Goal: Task Accomplishment & Management: Manage account settings

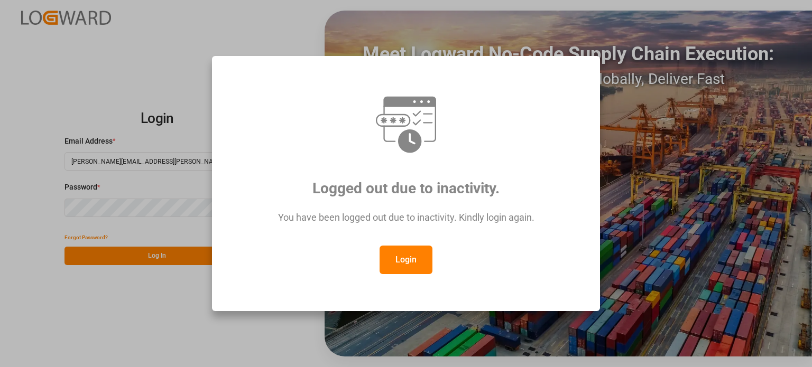
click at [416, 264] on button "Login" at bounding box center [406, 260] width 53 height 29
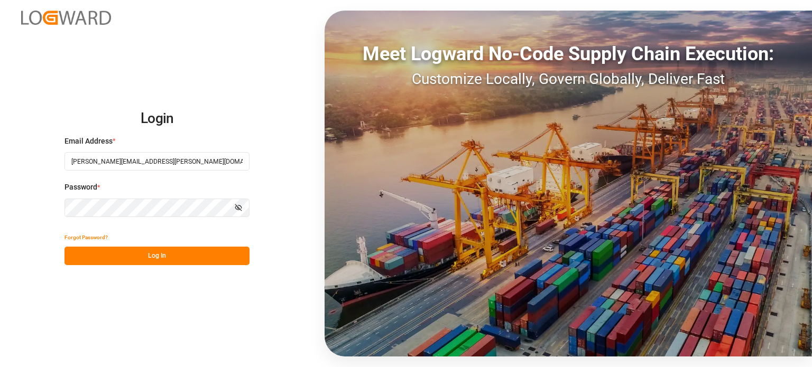
click at [155, 252] on button "Log In" at bounding box center [157, 256] width 185 height 19
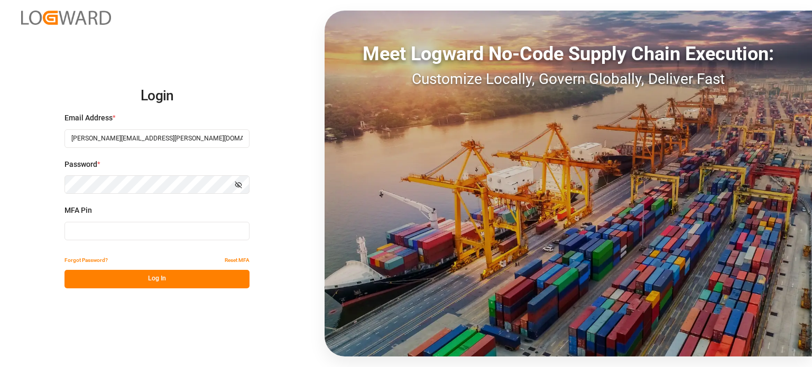
click at [203, 233] on input at bounding box center [157, 231] width 185 height 19
type input "491956"
click at [171, 281] on button "Log In" at bounding box center [157, 279] width 185 height 19
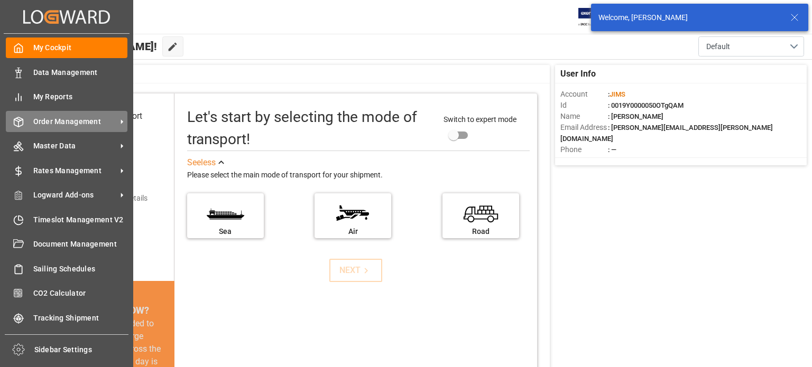
click at [57, 122] on span "Order Management" at bounding box center [75, 121] width 84 height 11
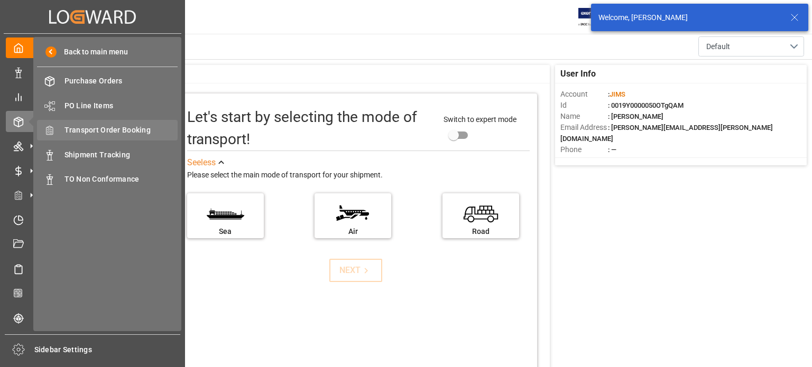
click at [106, 131] on span "Transport Order Booking" at bounding box center [122, 130] width 114 height 11
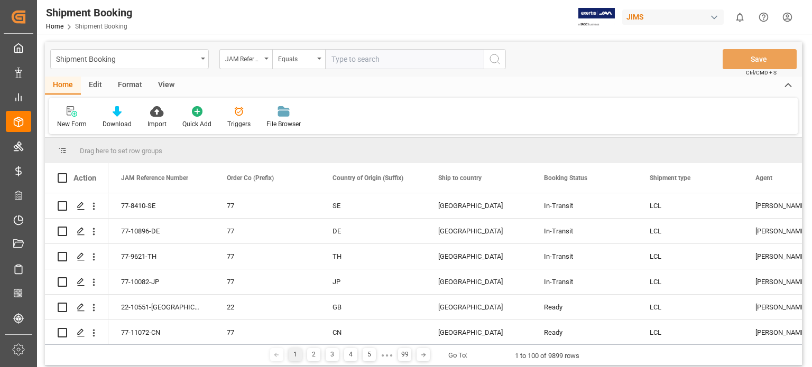
click at [344, 58] on input "text" at bounding box center [404, 59] width 159 height 20
type input "77-11073-us"
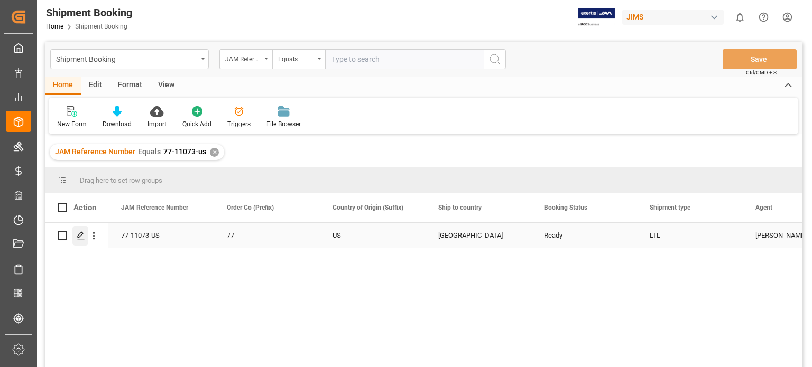
click at [81, 238] on icon "Press SPACE to select this row." at bounding box center [81, 236] width 8 height 8
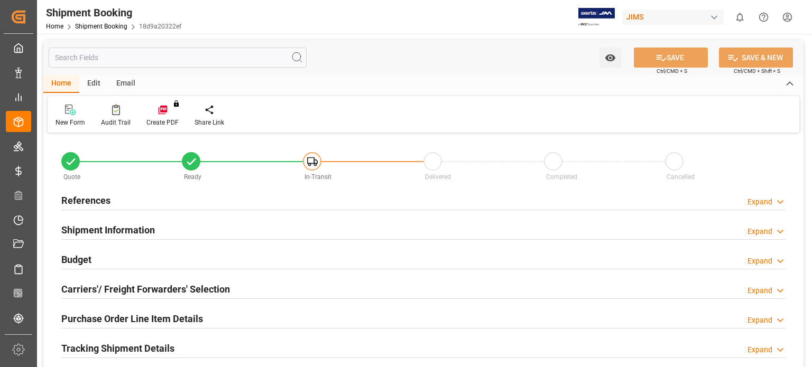
type input "0"
type input "95"
type input "521.9"
click at [85, 260] on h2 "Budget" at bounding box center [76, 260] width 30 height 14
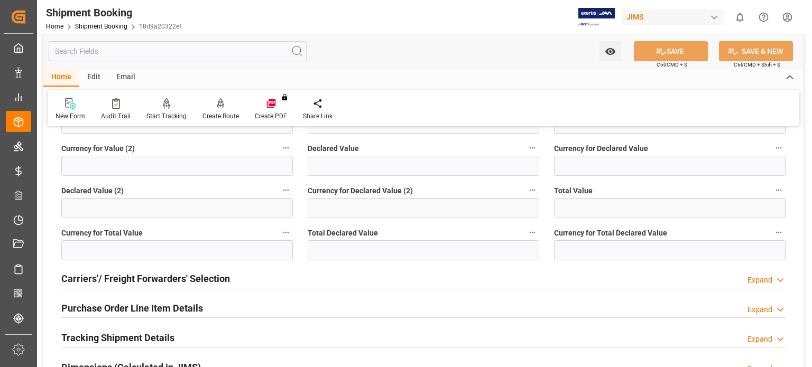
scroll to position [352, 0]
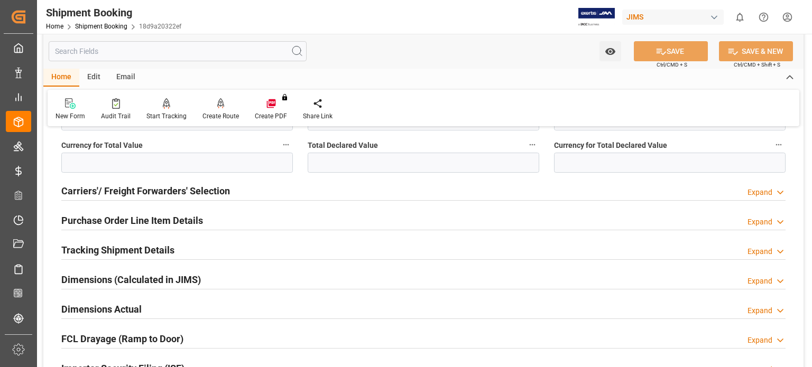
click at [100, 188] on h2 "Carriers'/ Freight Forwarders' Selection" at bounding box center [145, 191] width 169 height 14
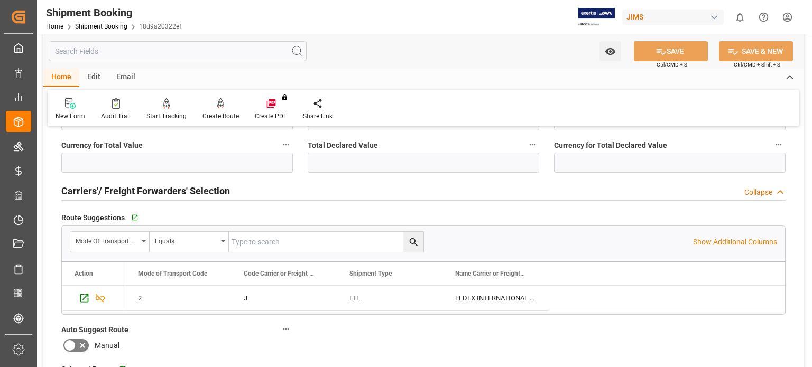
click at [100, 188] on h2 "Carriers'/ Freight Forwarders' Selection" at bounding box center [145, 191] width 169 height 14
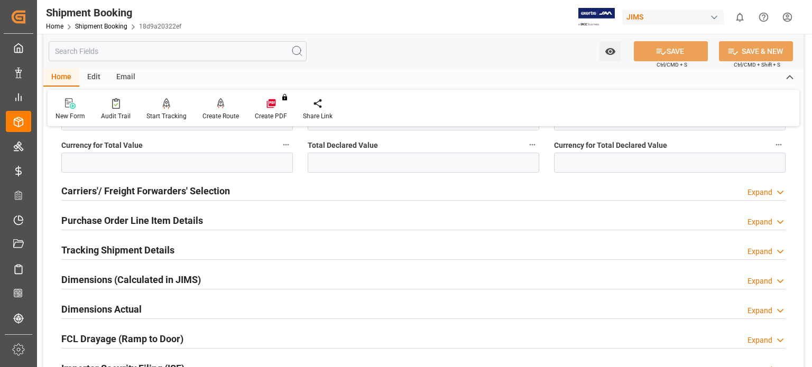
click at [98, 251] on h2 "Tracking Shipment Details" at bounding box center [117, 250] width 113 height 14
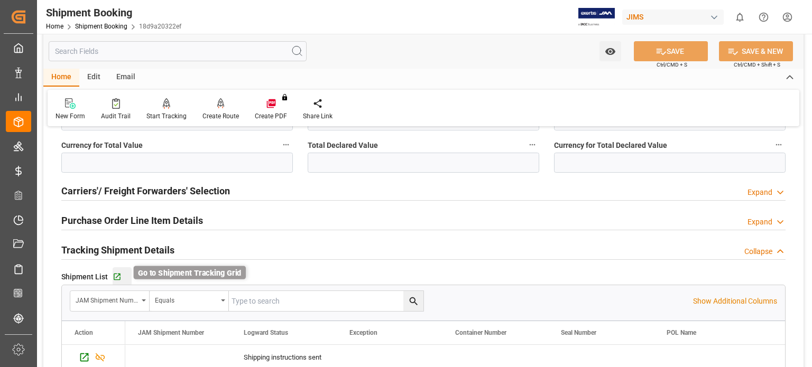
click at [118, 275] on icon "button" at bounding box center [117, 277] width 9 height 9
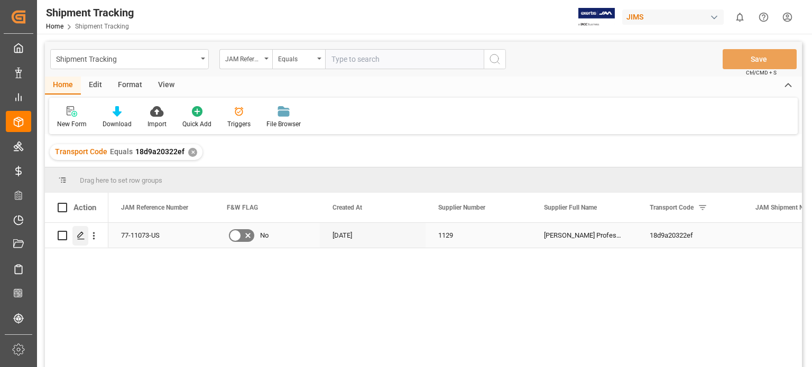
click at [80, 236] on icon "Press SPACE to select this row." at bounding box center [81, 236] width 8 height 8
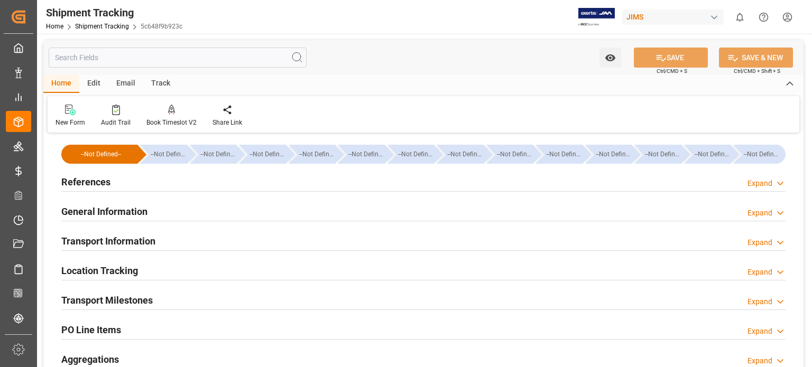
click at [108, 211] on h2 "General Information" at bounding box center [104, 212] width 86 height 14
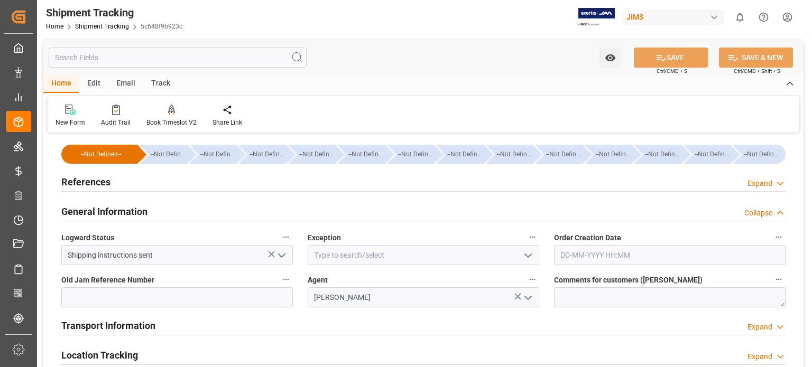
click at [123, 321] on h2 "Transport Information" at bounding box center [108, 326] width 94 height 14
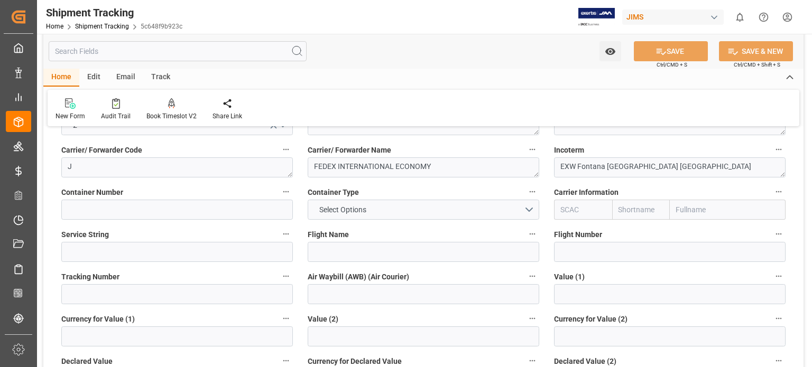
scroll to position [264, 0]
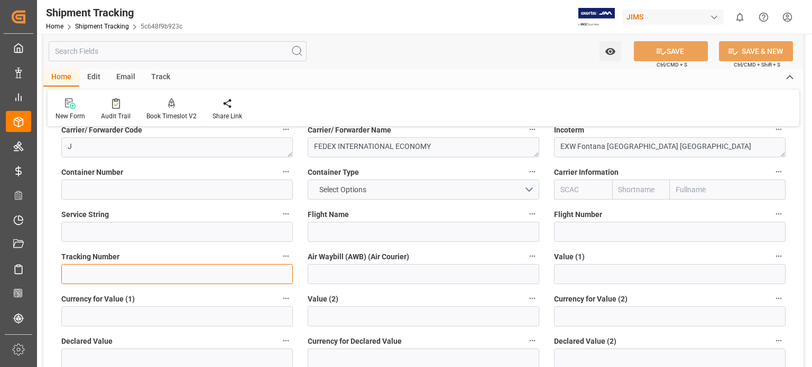
click at [95, 272] on input at bounding box center [177, 274] width 232 height 20
paste input "884394526721"
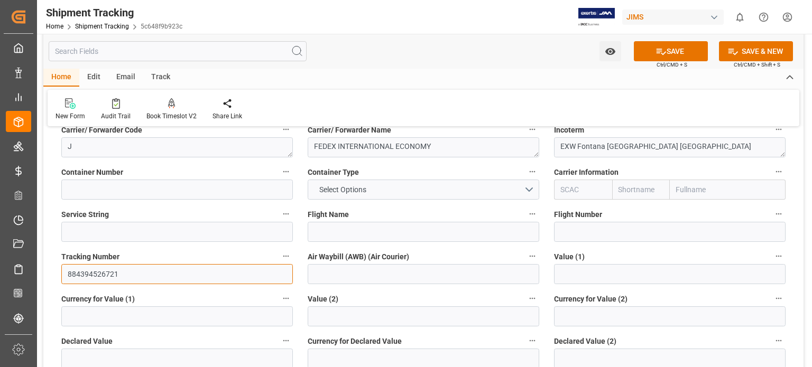
type input "884394526721"
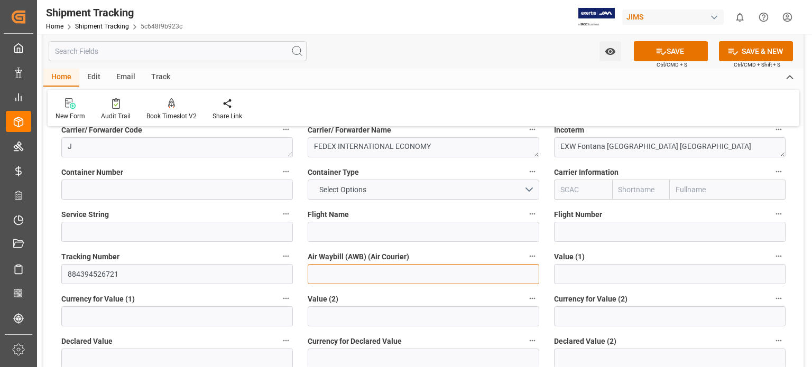
click at [319, 272] on input at bounding box center [424, 274] width 232 height 20
paste input "884394526721"
type input "884394526721"
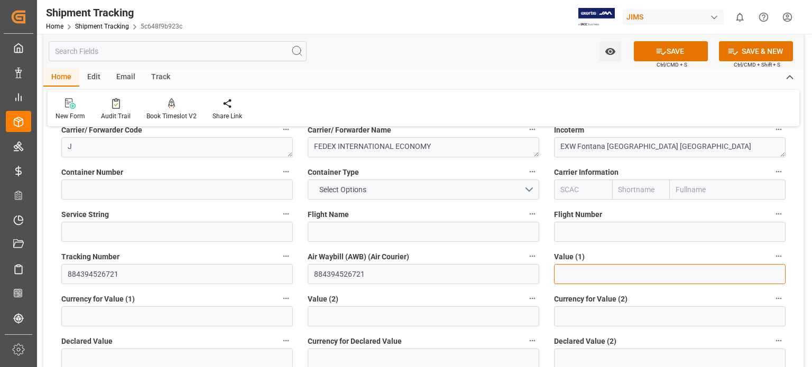
click at [575, 272] on input "text" at bounding box center [670, 274] width 232 height 20
type input "521.90"
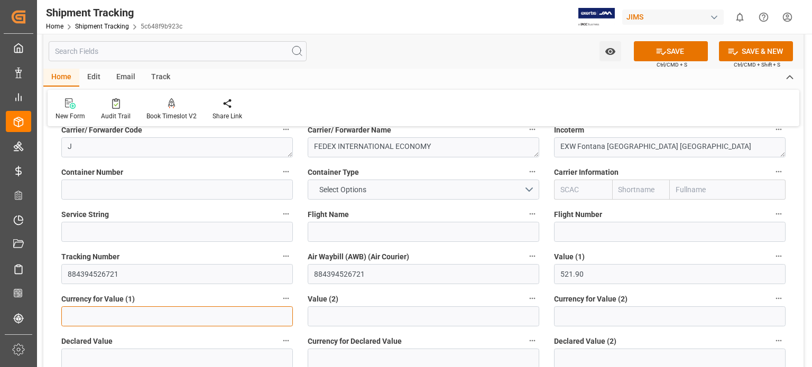
click at [133, 319] on input at bounding box center [177, 317] width 232 height 20
type input "USD"
click at [664, 52] on icon at bounding box center [662, 52] width 10 height 6
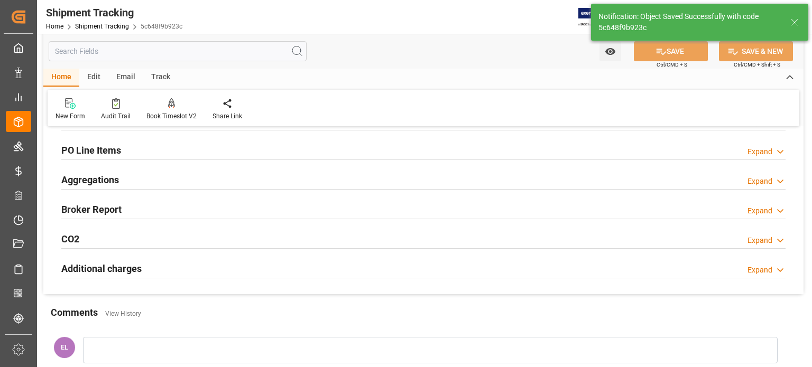
scroll to position [91, 0]
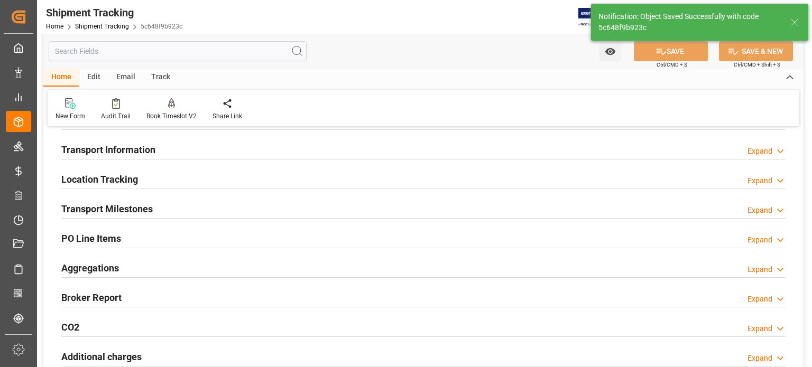
click at [133, 207] on h2 "Transport Milestones" at bounding box center [106, 209] width 91 height 14
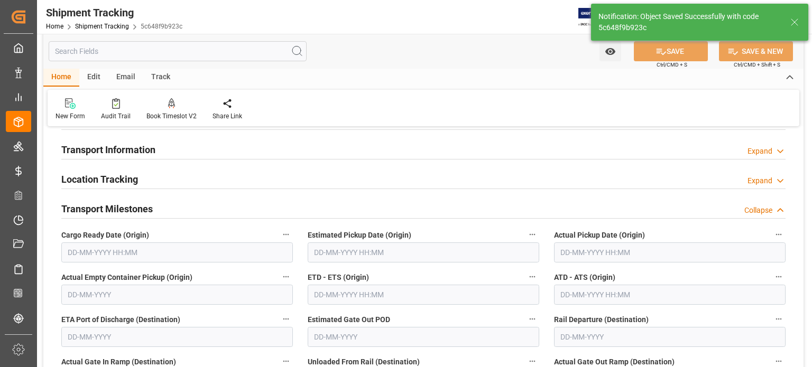
click at [104, 253] on input "text" at bounding box center [177, 253] width 232 height 20
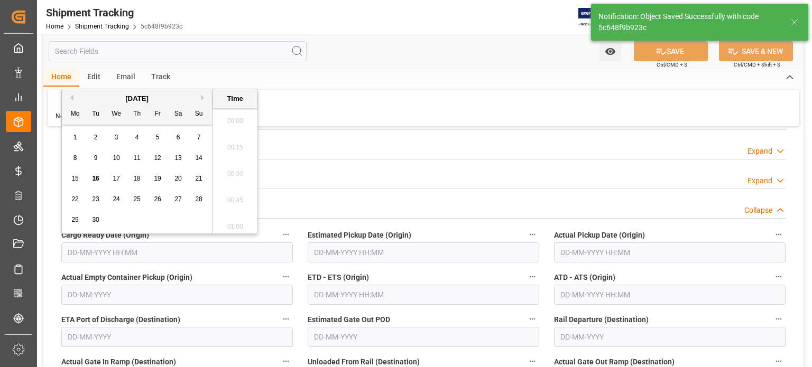
scroll to position [1404, 0]
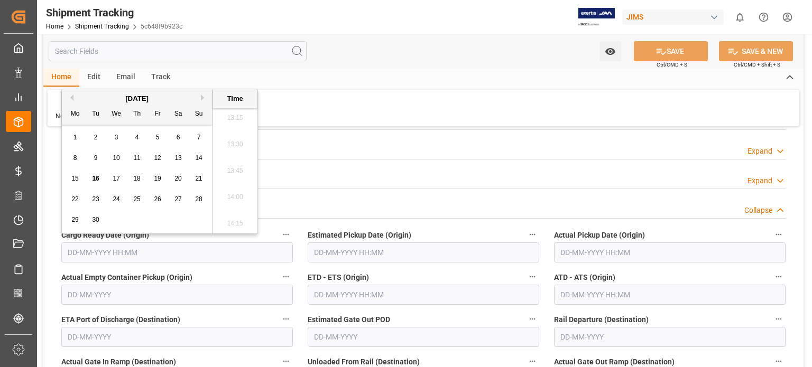
click at [75, 178] on span "15" at bounding box center [74, 178] width 7 height 7
type input "15-09-2025 00:00"
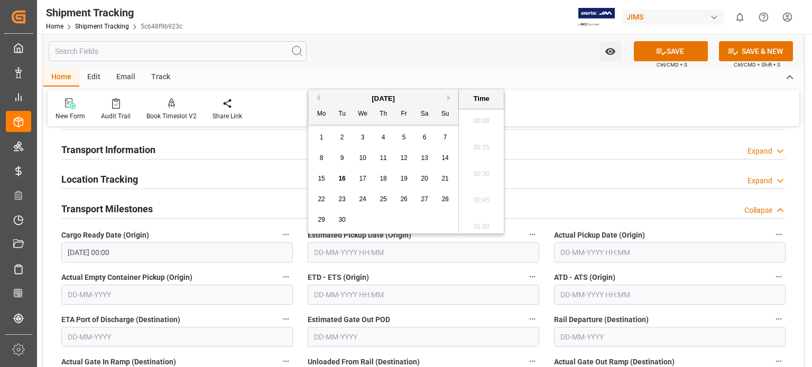
click at [324, 249] on input "text" at bounding box center [424, 253] width 232 height 20
click at [343, 179] on span "16" at bounding box center [341, 178] width 7 height 7
type input "16-09-2025 00:00"
click at [586, 253] on input "text" at bounding box center [670, 253] width 232 height 20
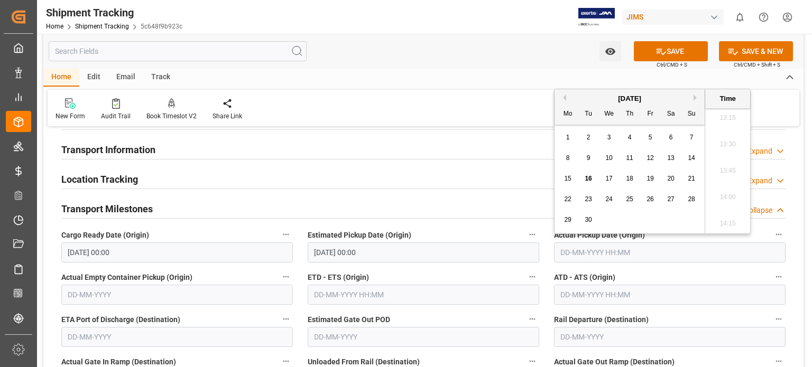
click at [591, 179] on span "16" at bounding box center [588, 178] width 7 height 7
type input "16-09-2025 00:00"
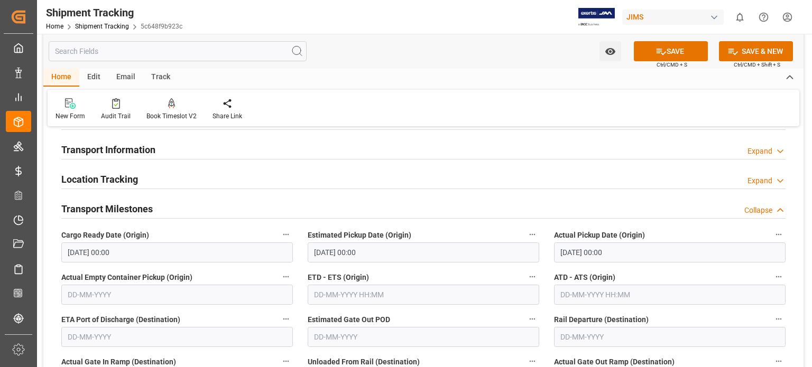
click at [454, 172] on div "Location Tracking Expand" at bounding box center [423, 179] width 724 height 20
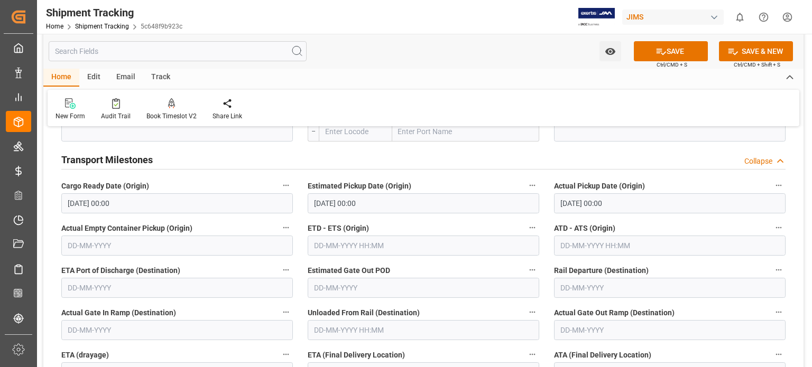
scroll to position [356, 0]
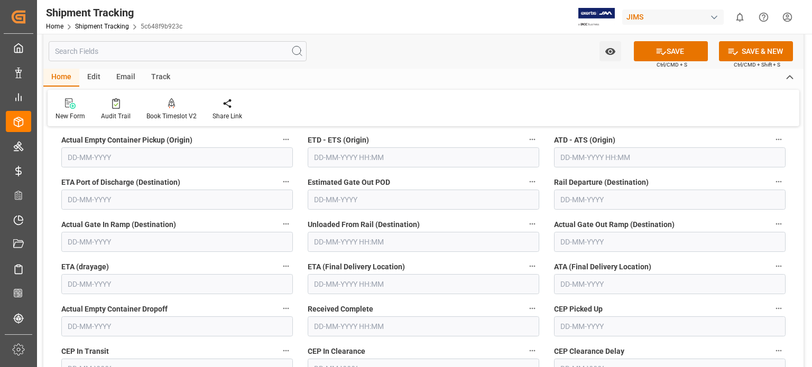
click at [329, 278] on input "text" at bounding box center [424, 284] width 232 height 20
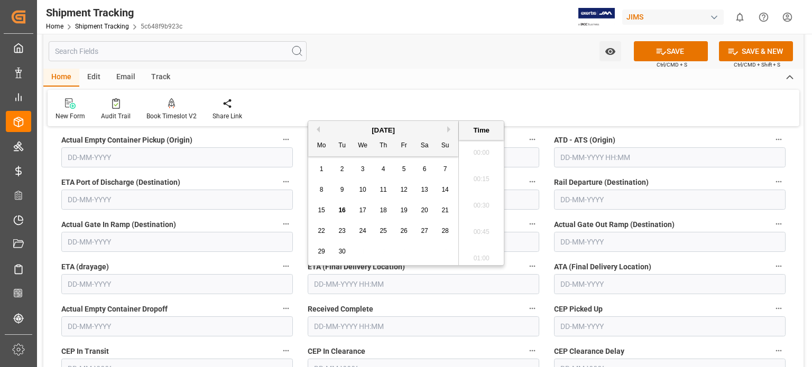
scroll to position [1404, 0]
click at [340, 211] on span "16" at bounding box center [341, 210] width 7 height 7
click at [385, 212] on span "18" at bounding box center [383, 210] width 7 height 7
type input "18-09-2025 00:00"
click at [686, 56] on button "SAVE" at bounding box center [671, 51] width 74 height 20
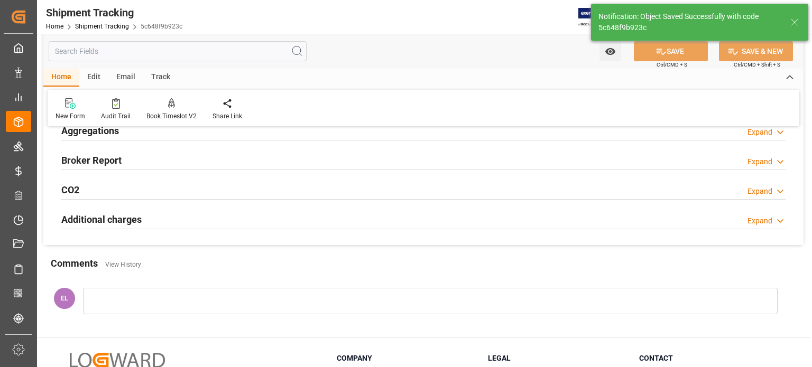
scroll to position [141, 0]
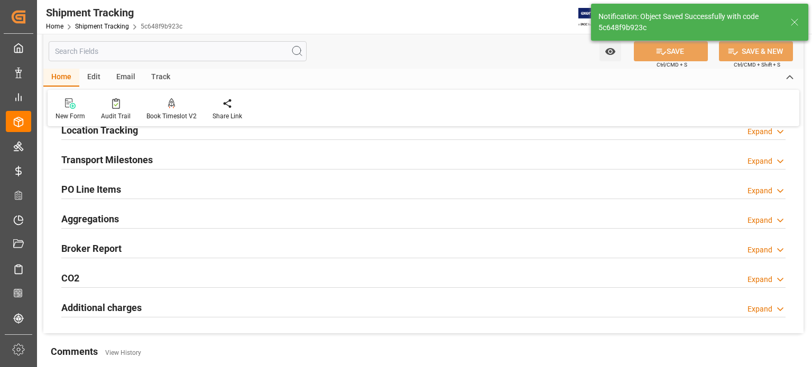
click at [120, 163] on h2 "Transport Milestones" at bounding box center [106, 160] width 91 height 14
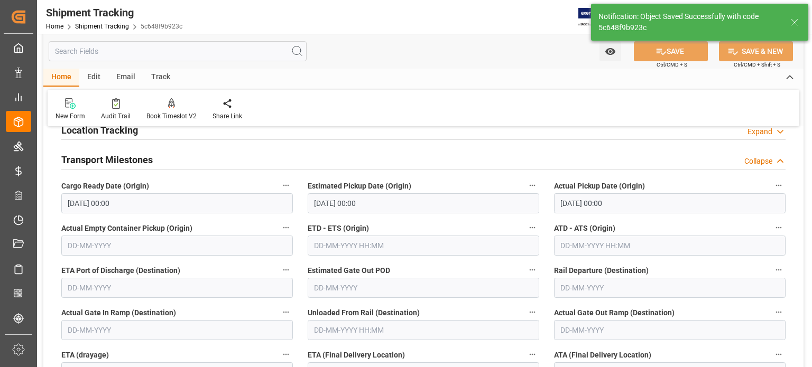
drag, startPoint x: 123, startPoint y: 160, endPoint x: 121, endPoint y: 201, distance: 41.3
click at [123, 159] on h2 "Transport Milestones" at bounding box center [106, 160] width 91 height 14
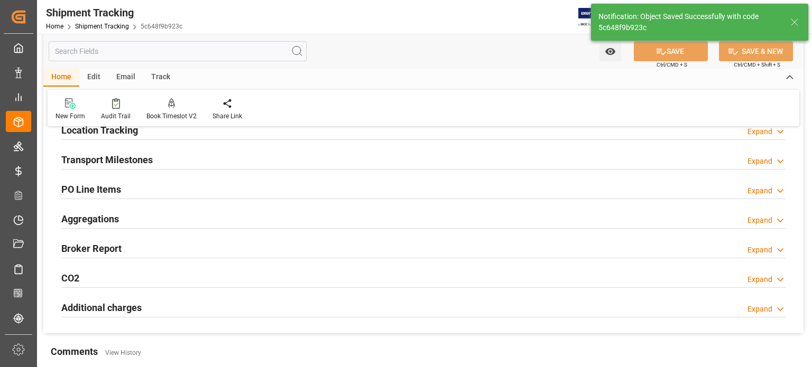
scroll to position [53, 0]
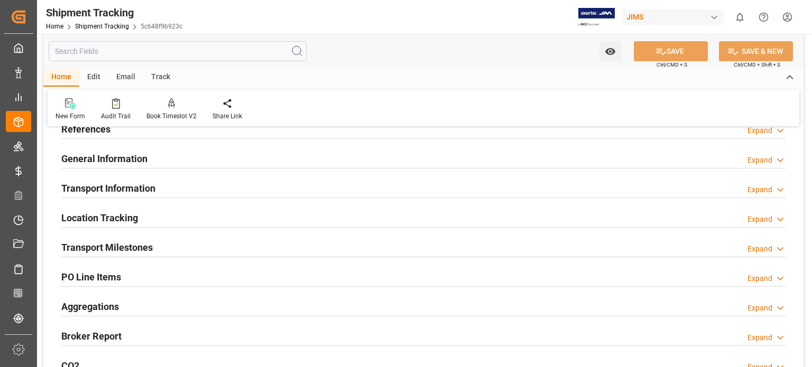
click at [127, 184] on h2 "Transport Information" at bounding box center [108, 188] width 94 height 14
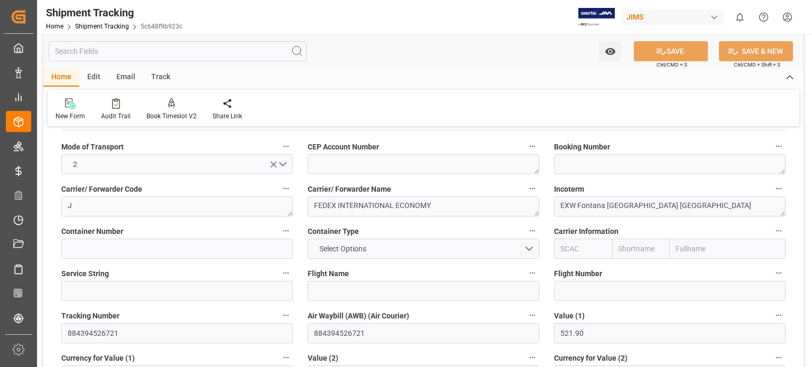
scroll to position [141, 0]
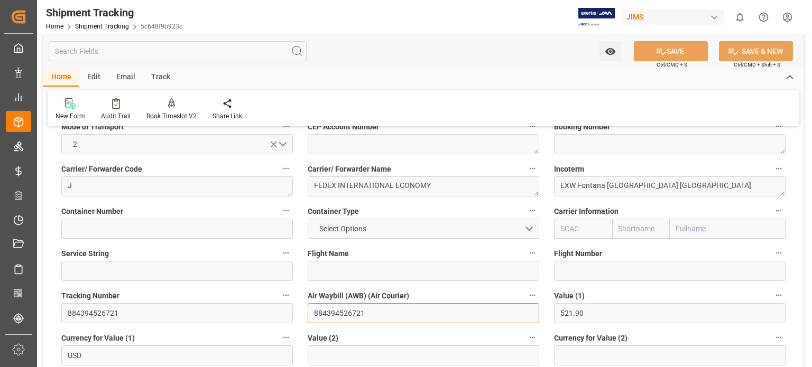
drag, startPoint x: 371, startPoint y: 312, endPoint x: 224, endPoint y: 207, distance: 180.5
click at [269, 312] on div "--Not Defined-- --Not Defined-- --Not Defined-- --Not Defined-- --Not Defined--…" at bounding box center [423, 354] width 760 height 719
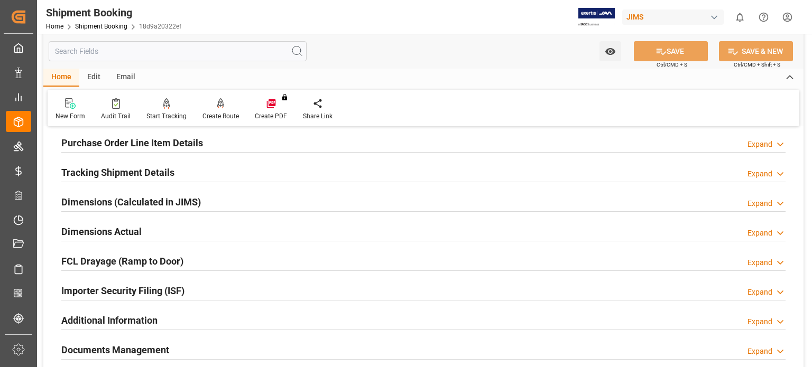
scroll to position [264, 0]
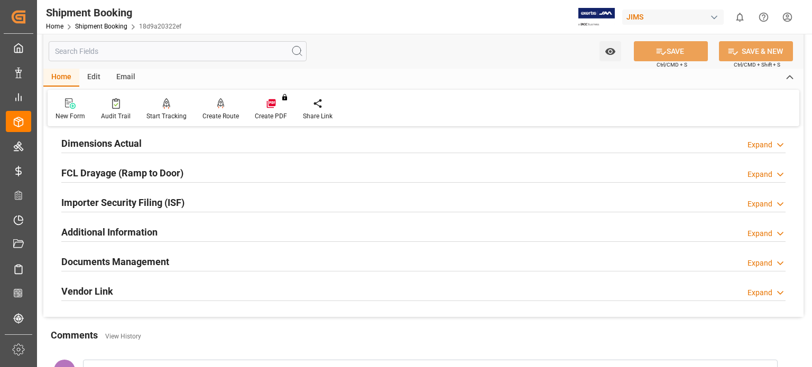
click at [124, 258] on h2 "Documents Management" at bounding box center [115, 262] width 108 height 14
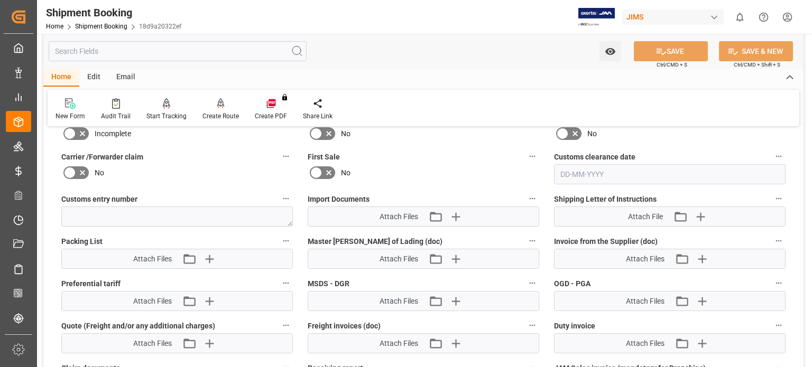
scroll to position [529, 0]
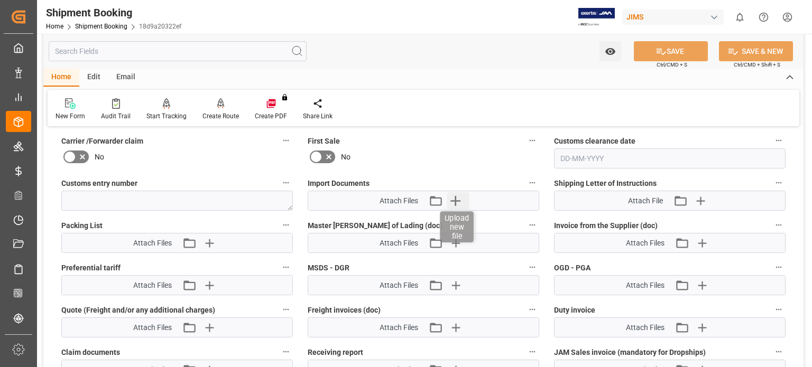
click at [450, 196] on icon "button" at bounding box center [455, 200] width 17 height 17
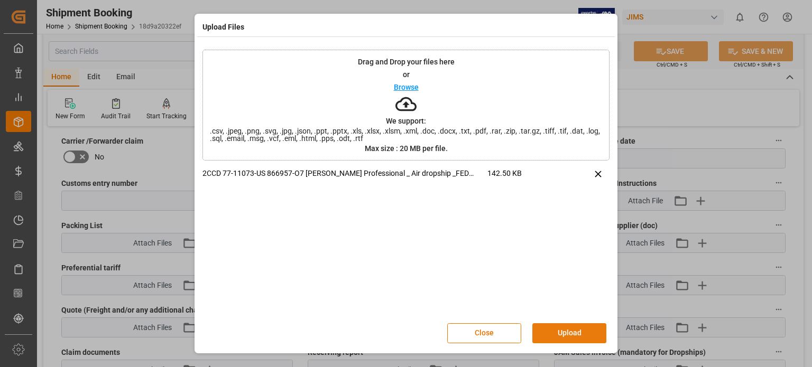
click at [567, 334] on button "Upload" at bounding box center [569, 334] width 74 height 20
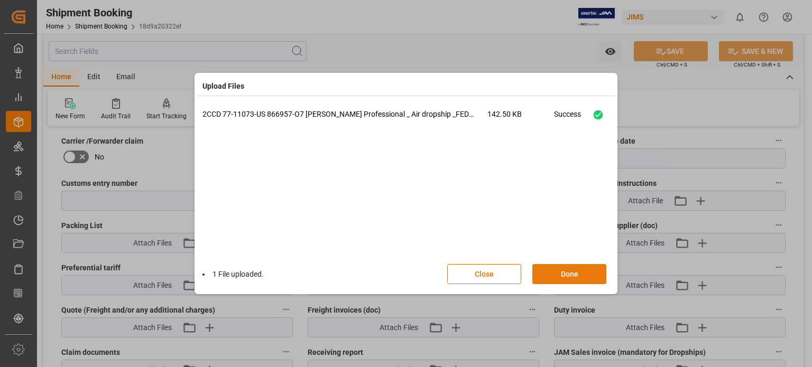
click at [555, 268] on button "Done" at bounding box center [569, 274] width 74 height 20
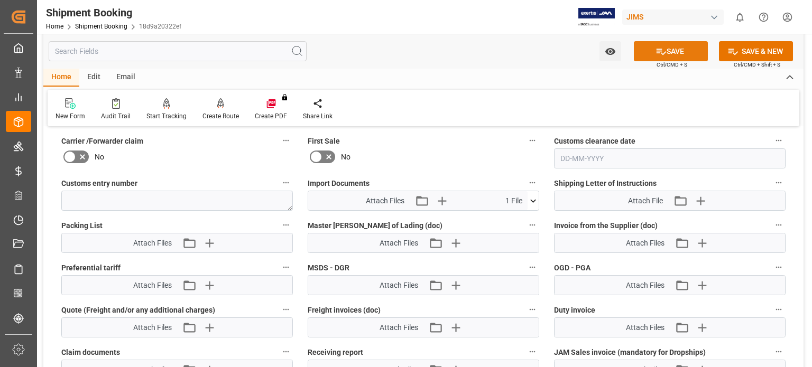
click at [667, 51] on button "SAVE" at bounding box center [671, 51] width 74 height 20
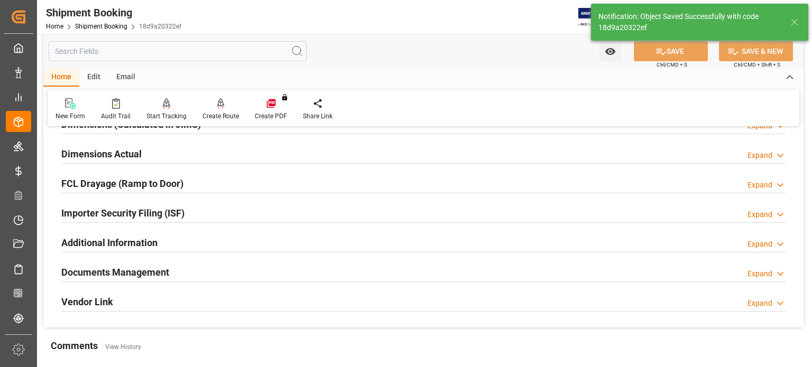
scroll to position [250, 0]
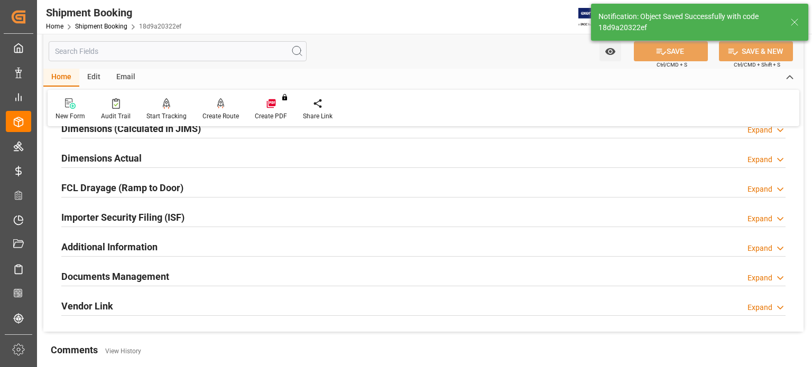
click at [139, 279] on h2 "Documents Management" at bounding box center [115, 277] width 108 height 14
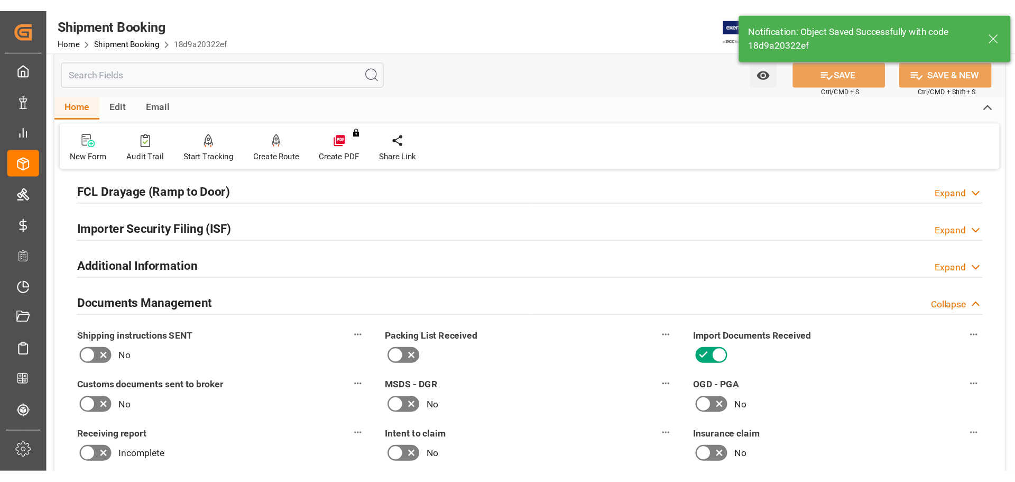
scroll to position [338, 0]
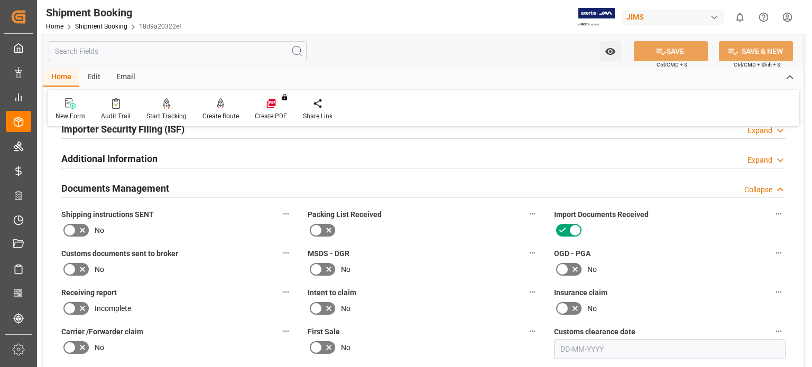
click at [78, 268] on icon at bounding box center [82, 269] width 13 height 13
click at [0, 0] on input "checkbox" at bounding box center [0, 0] width 0 height 0
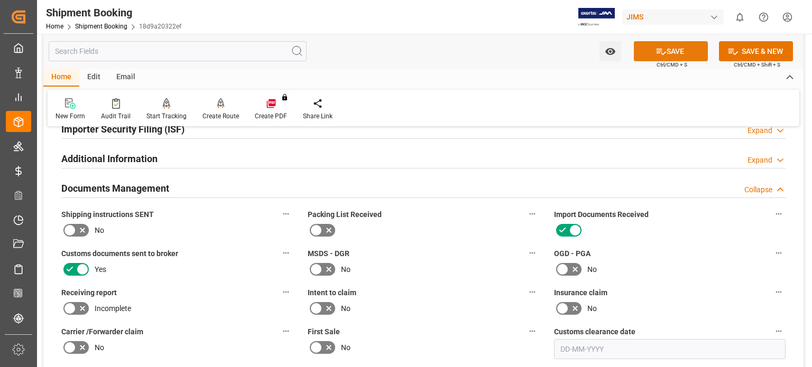
click at [658, 52] on icon at bounding box center [662, 52] width 10 height 6
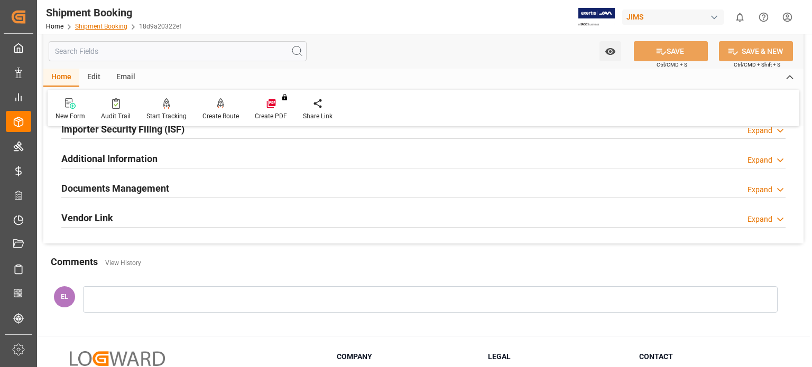
click at [105, 24] on link "Shipment Booking" at bounding box center [101, 26] width 52 height 7
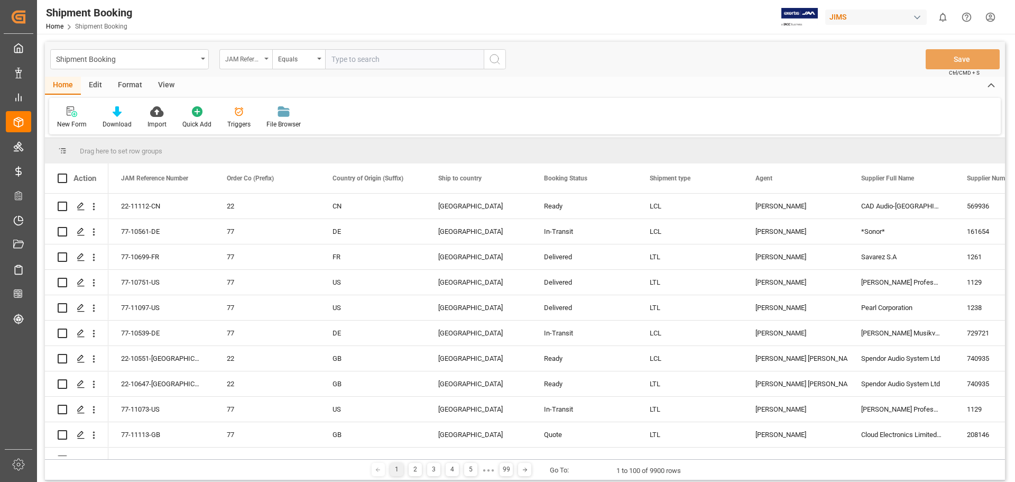
click at [266, 61] on div "JAM Reference Number" at bounding box center [245, 59] width 53 height 20
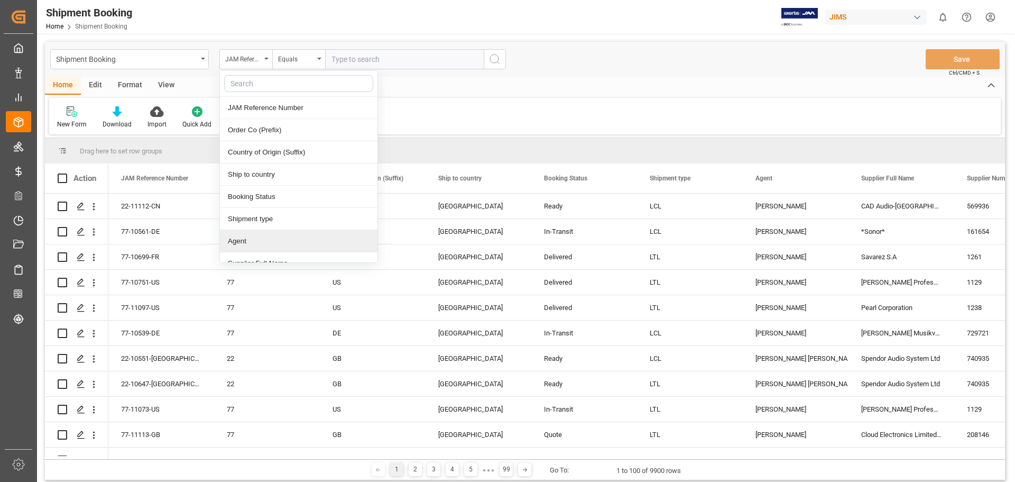
click at [243, 242] on div "Agent" at bounding box center [299, 241] width 158 height 22
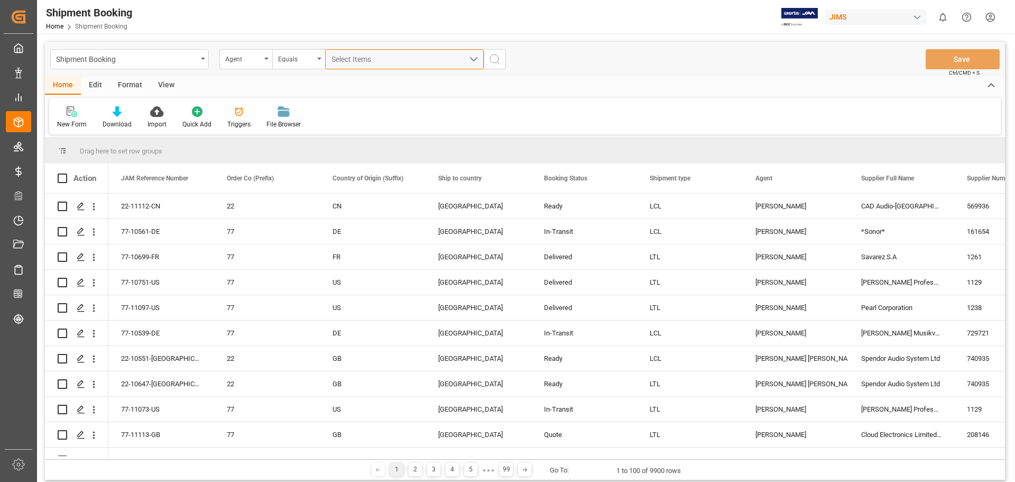
click at [363, 59] on span "Select Items" at bounding box center [354, 59] width 45 height 8
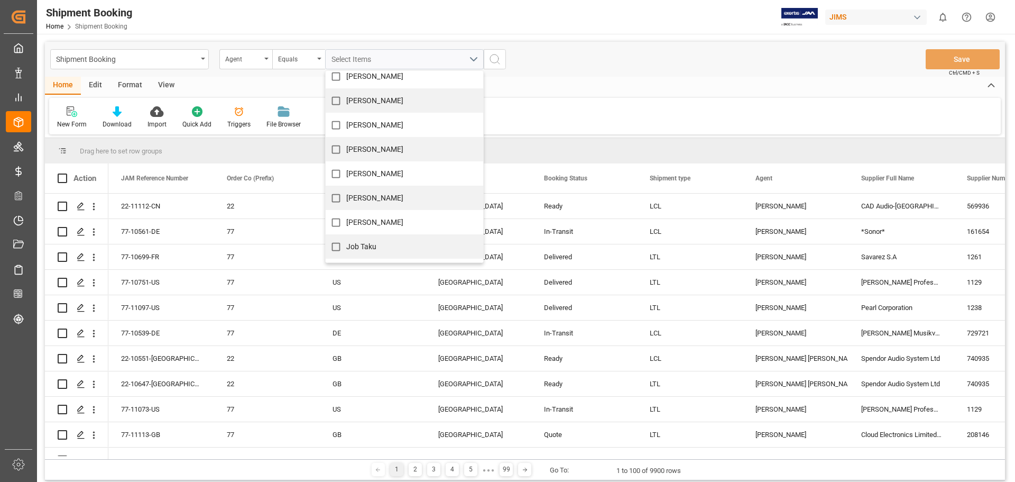
scroll to position [176, 0]
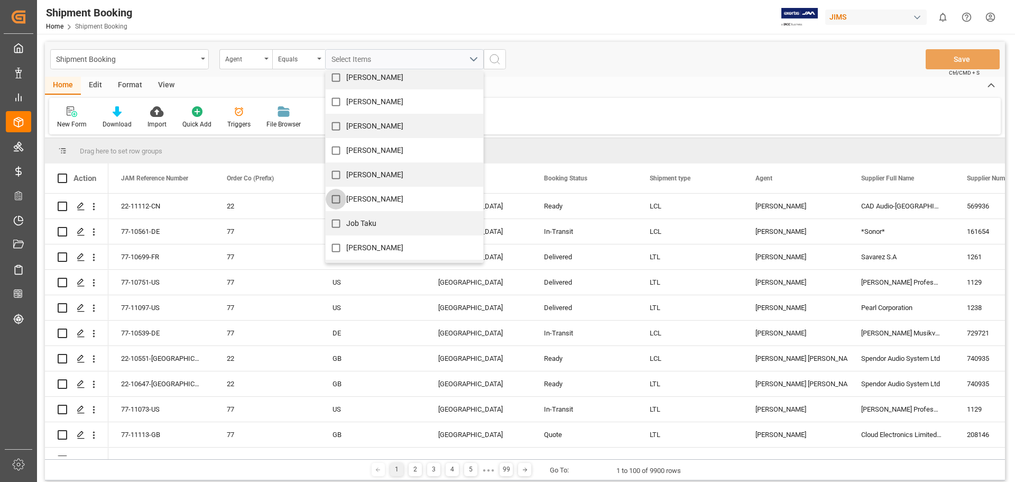
click at [337, 200] on input "[PERSON_NAME]" at bounding box center [336, 199] width 21 height 21
checkbox input "true"
click at [490, 61] on div "JangGyu [PERSON_NAME] Hoaghia [PERSON_NAME] [PERSON_NAME] [PERSON_NAME] [PERSON…" at bounding box center [404, 59] width 174 height 20
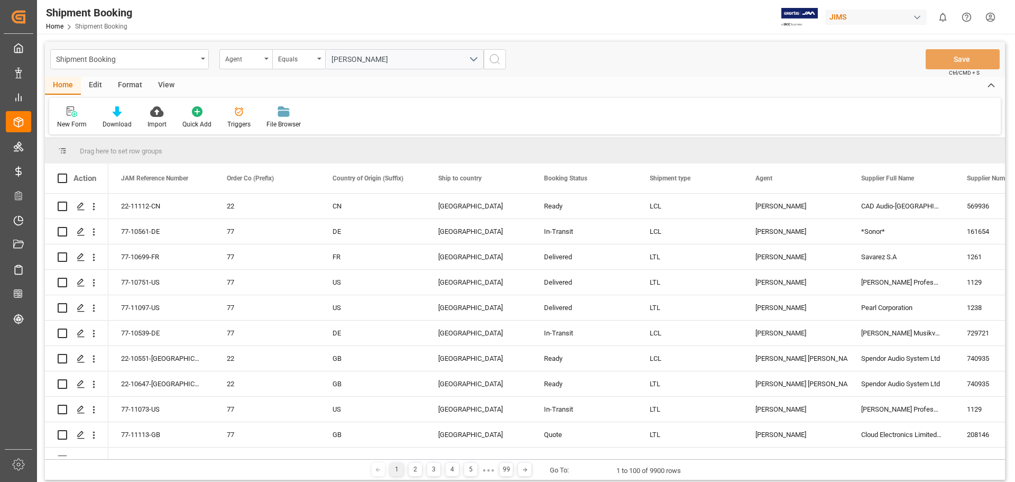
click at [494, 58] on icon "search button" at bounding box center [495, 59] width 13 height 13
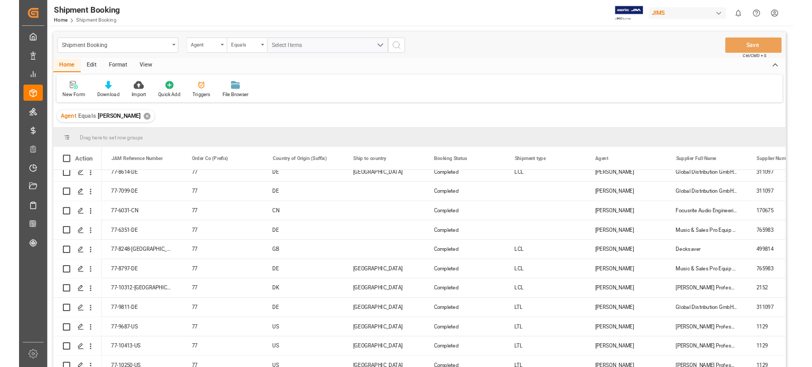
scroll to position [1568, 0]
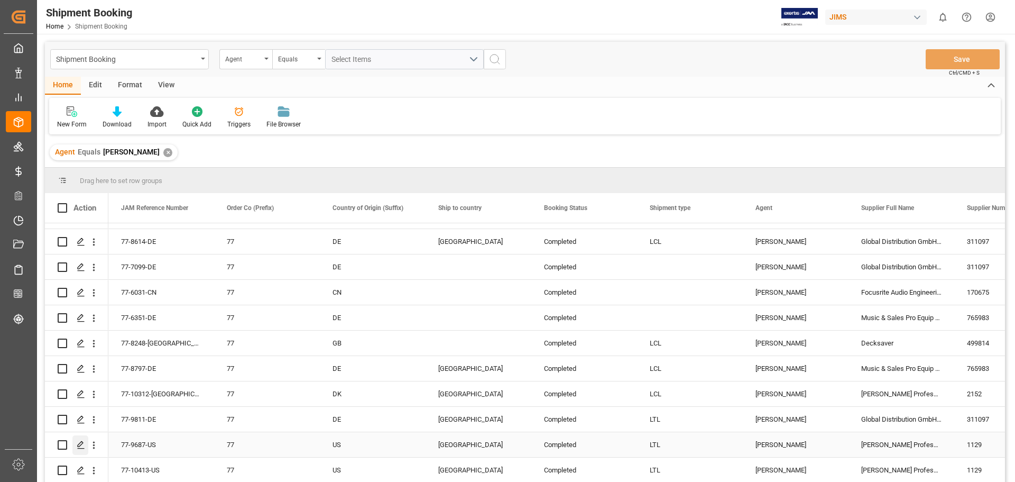
click at [80, 367] on polygon "Press SPACE to select this row." at bounding box center [80, 444] width 5 height 5
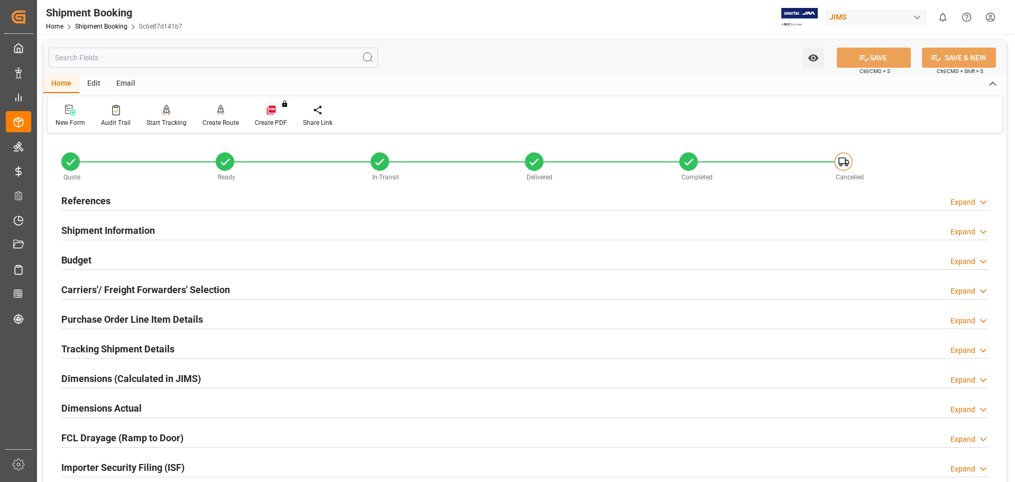
click at [86, 349] on h2 "Tracking Shipment Details" at bounding box center [117, 349] width 113 height 14
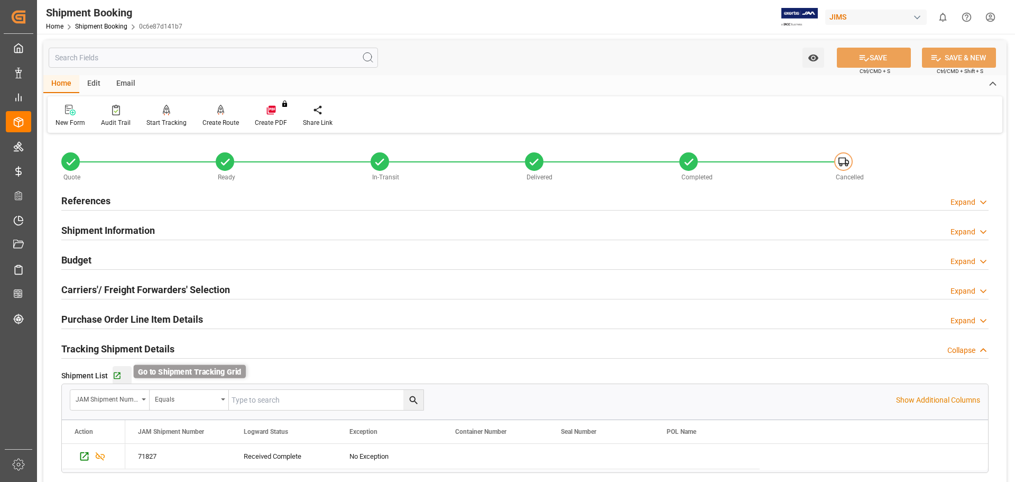
click at [116, 367] on icon "button" at bounding box center [117, 375] width 7 height 7
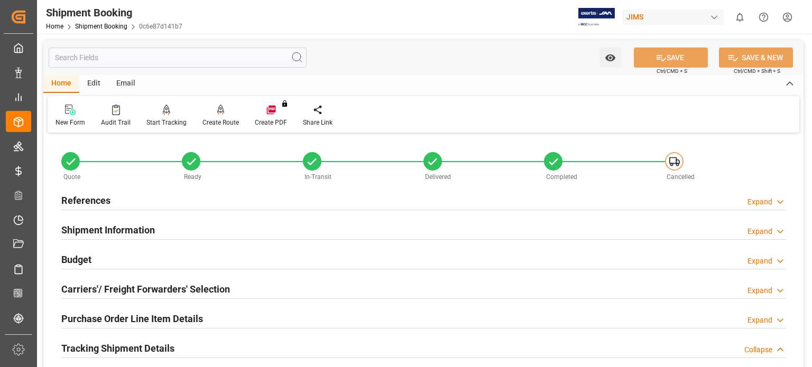
click at [82, 203] on h2 "References" at bounding box center [85, 201] width 49 height 14
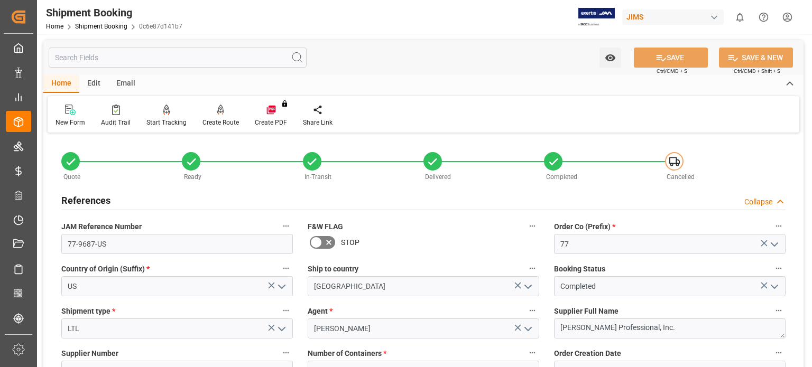
click at [82, 203] on h2 "References" at bounding box center [85, 201] width 49 height 14
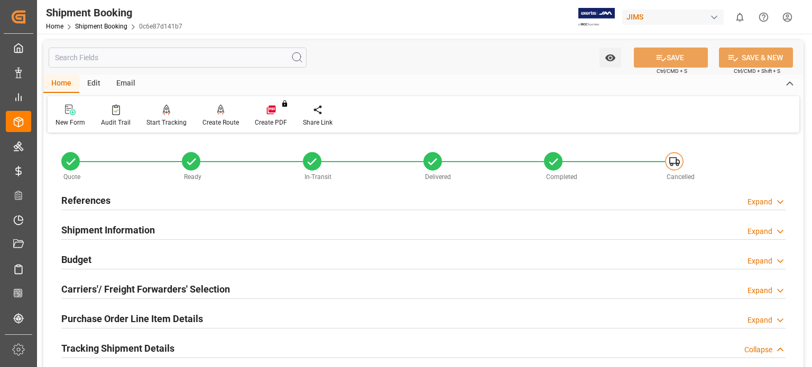
click at [73, 258] on h2 "Budget" at bounding box center [76, 260] width 30 height 14
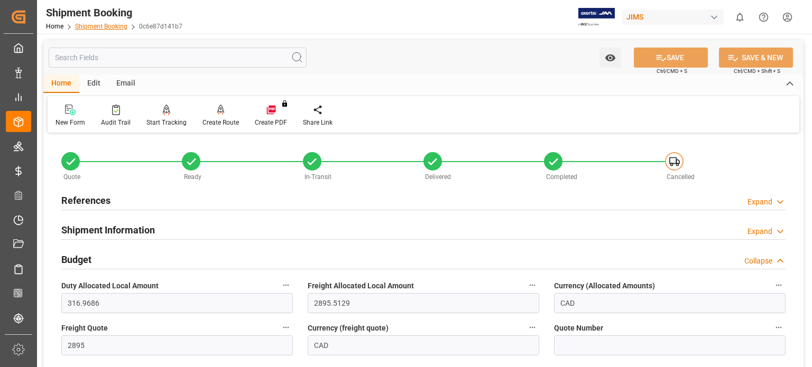
click at [106, 25] on link "Shipment Booking" at bounding box center [101, 26] width 52 height 7
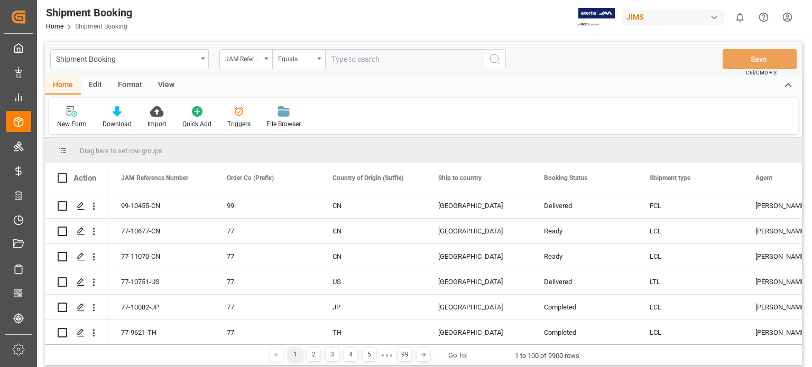
click at [351, 67] on input "text" at bounding box center [404, 59] width 159 height 20
type input "77-10894-[GEOGRAPHIC_DATA]"
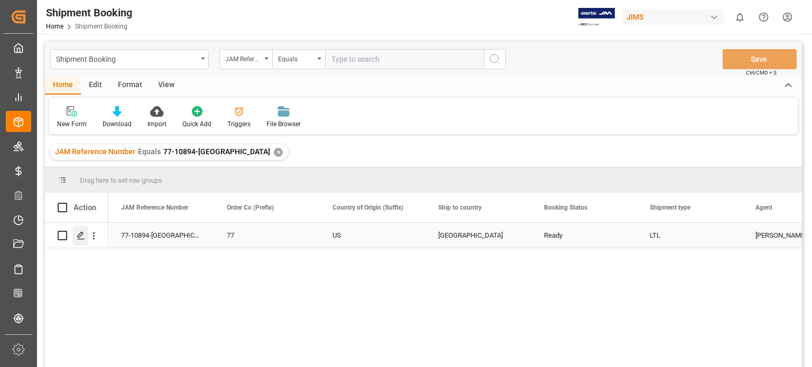
click at [78, 235] on icon "Press SPACE to select this row." at bounding box center [81, 236] width 8 height 8
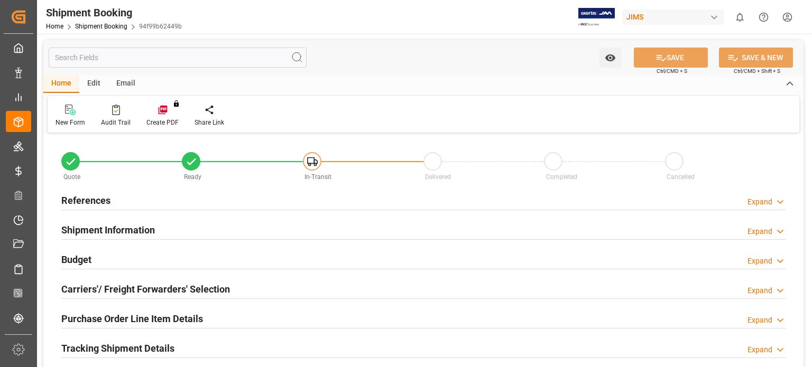
type input "8"
click at [112, 232] on h2 "Shipment Information" at bounding box center [108, 230] width 94 height 14
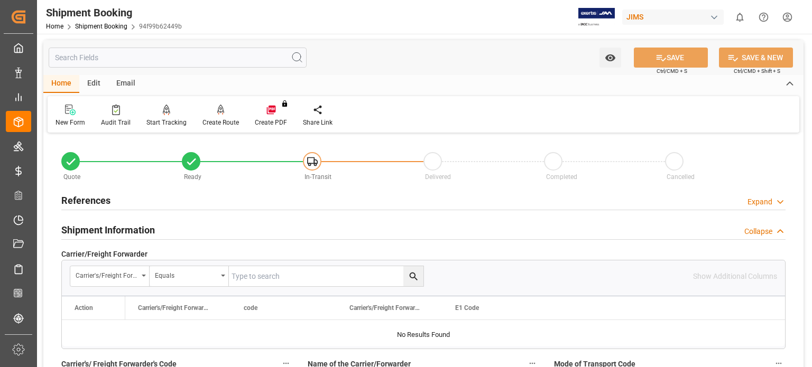
click at [114, 230] on h2 "Shipment Information" at bounding box center [108, 230] width 94 height 14
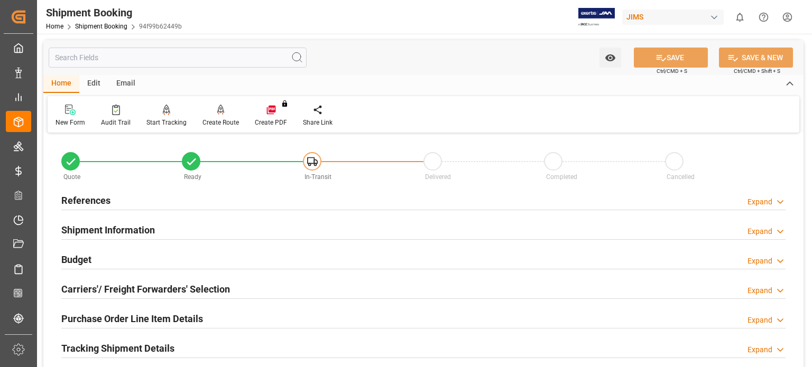
click at [104, 200] on h2 "References" at bounding box center [85, 201] width 49 height 14
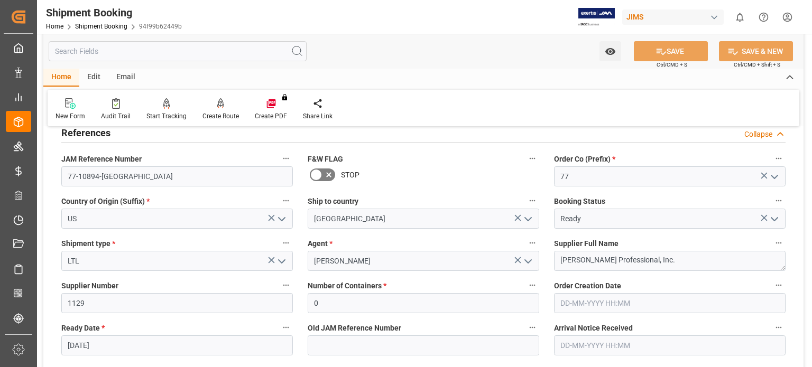
scroll to position [88, 0]
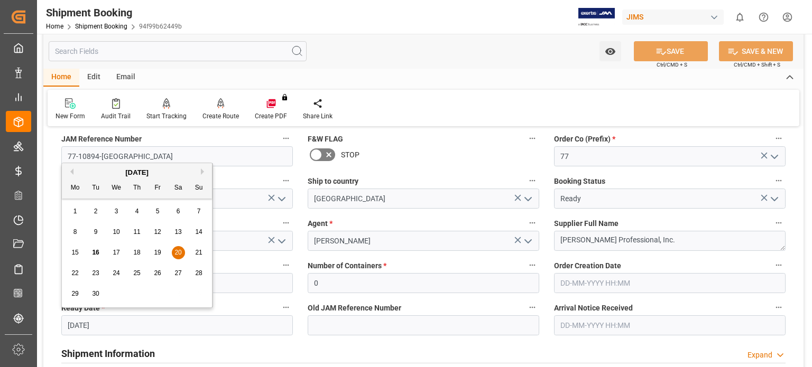
click at [80, 321] on input "[DATE]" at bounding box center [177, 326] width 232 height 20
click at [94, 255] on span "16" at bounding box center [95, 252] width 7 height 7
type input "[DATE]"
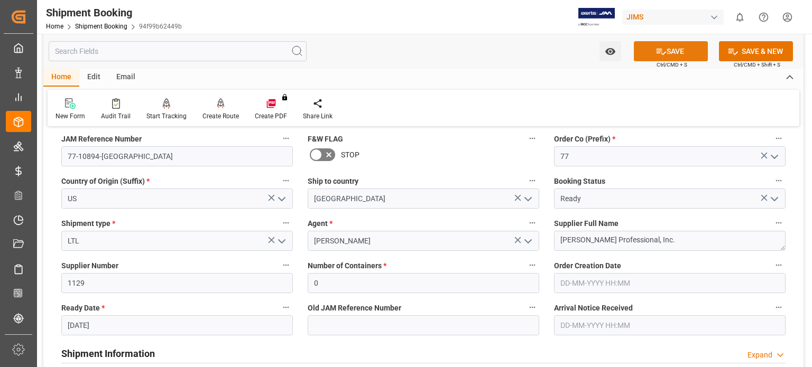
click at [675, 44] on button "SAVE" at bounding box center [671, 51] width 74 height 20
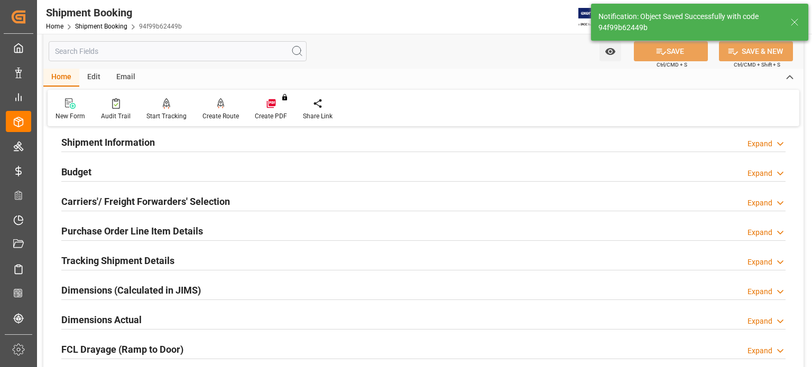
click at [150, 231] on h2 "Purchase Order Line Item Details" at bounding box center [132, 231] width 142 height 14
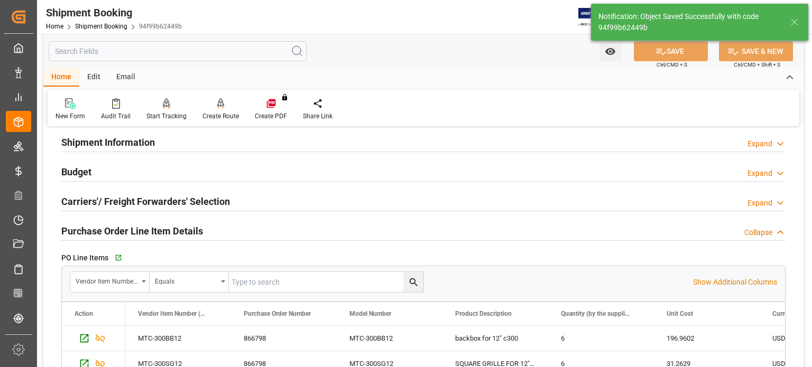
scroll to position [176, 0]
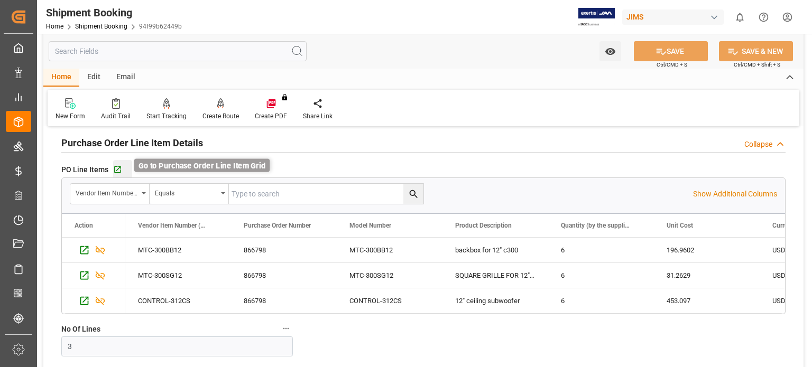
click at [116, 168] on icon "button" at bounding box center [117, 169] width 9 height 9
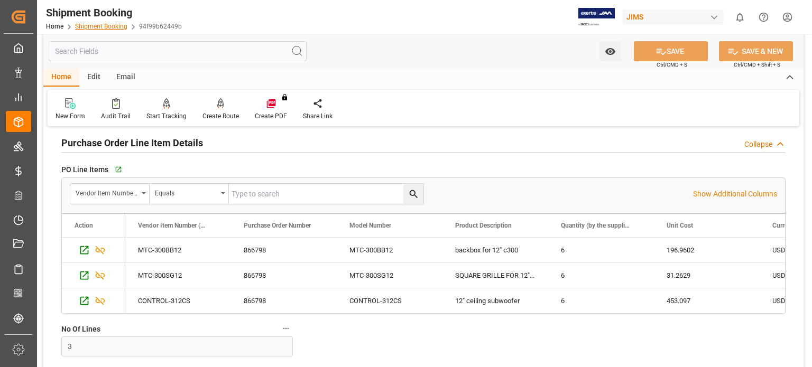
click at [102, 25] on link "Shipment Booking" at bounding box center [101, 26] width 52 height 7
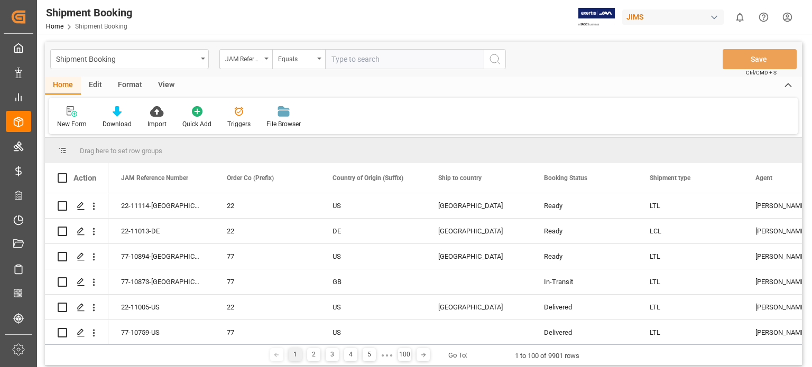
click at [372, 61] on input "text" at bounding box center [404, 59] width 159 height 20
type input "77-11063-us"
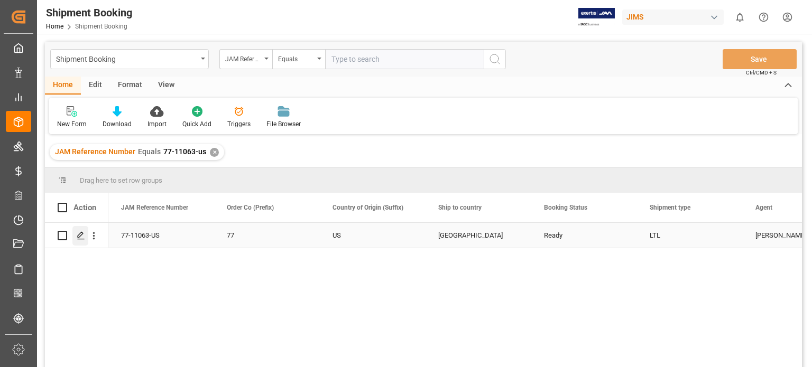
click at [78, 242] on div "Press SPACE to select this row." at bounding box center [80, 236] width 16 height 20
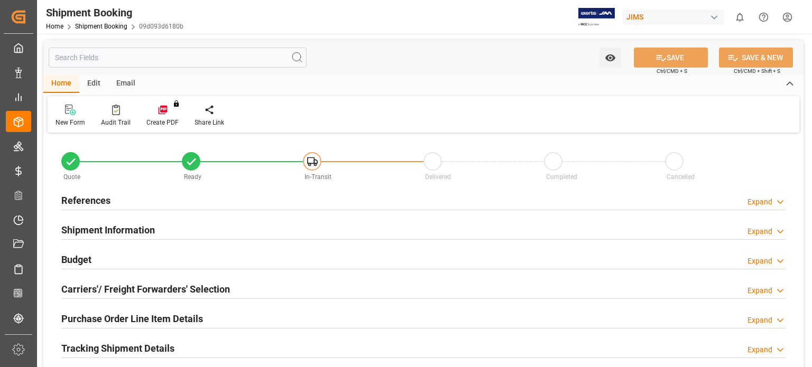
type input "2"
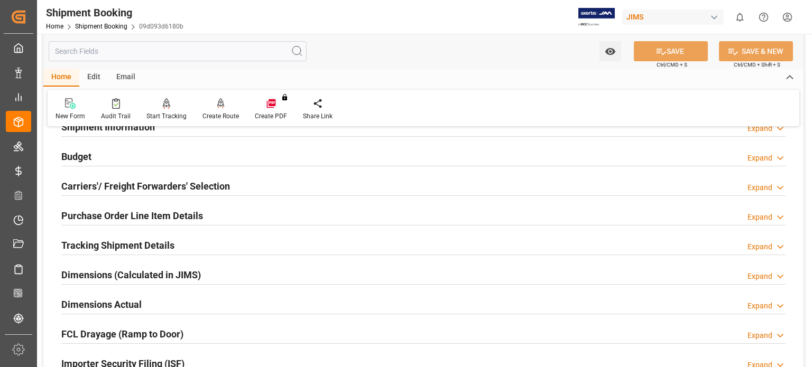
scroll to position [88, 0]
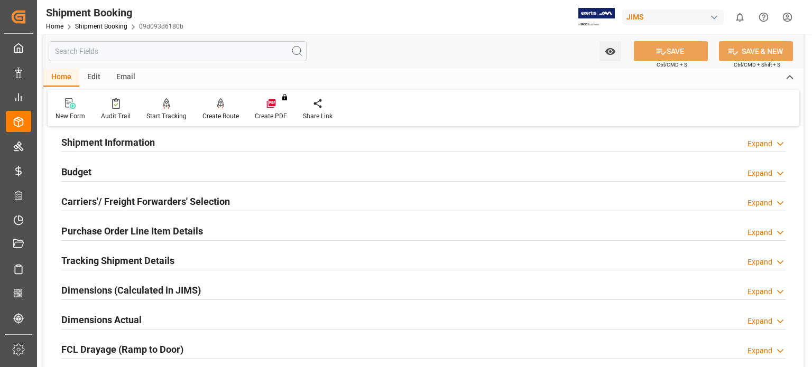
click at [93, 233] on h2 "Purchase Order Line Item Details" at bounding box center [132, 231] width 142 height 14
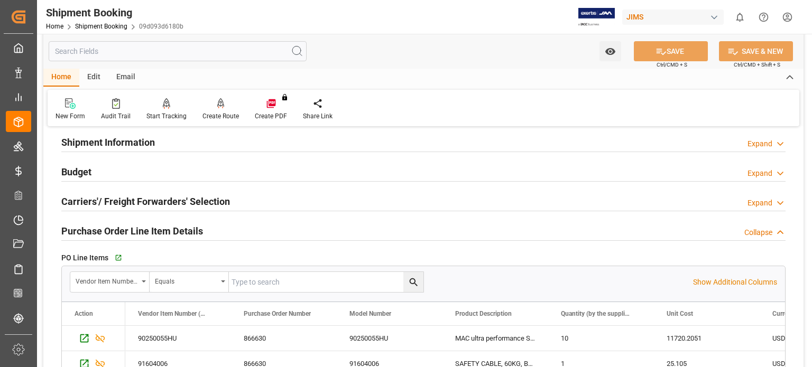
click at [78, 194] on div "Carriers'/ Freight Forwarders' Selection" at bounding box center [145, 201] width 169 height 20
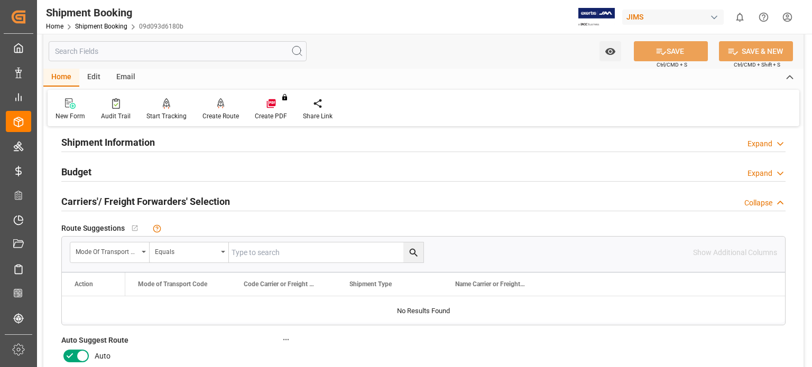
click at [86, 177] on h2 "Budget" at bounding box center [76, 172] width 30 height 14
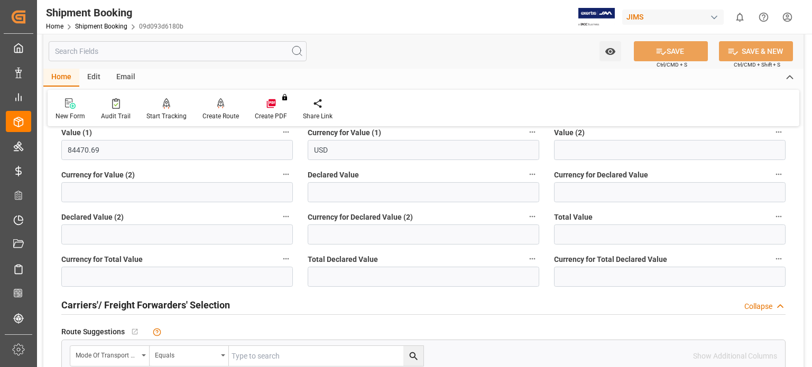
scroll to position [0, 0]
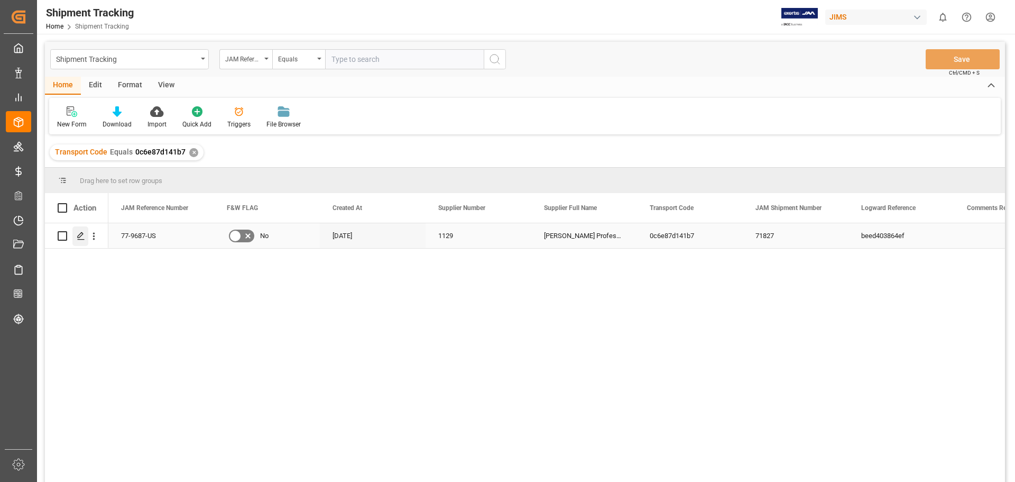
click at [81, 236] on polygon "Press SPACE to select this row." at bounding box center [80, 235] width 5 height 5
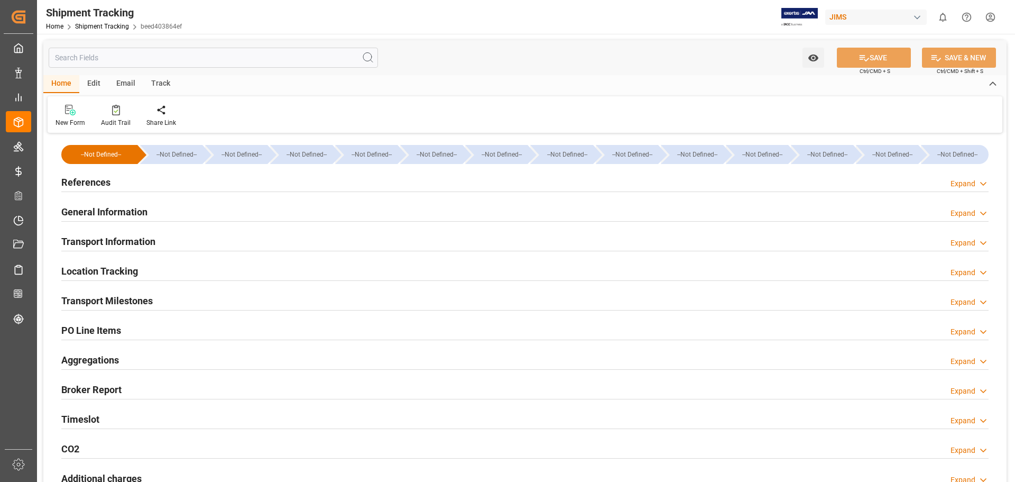
type input "49544.82"
click at [91, 236] on h2 "Transport Information" at bounding box center [108, 241] width 94 height 14
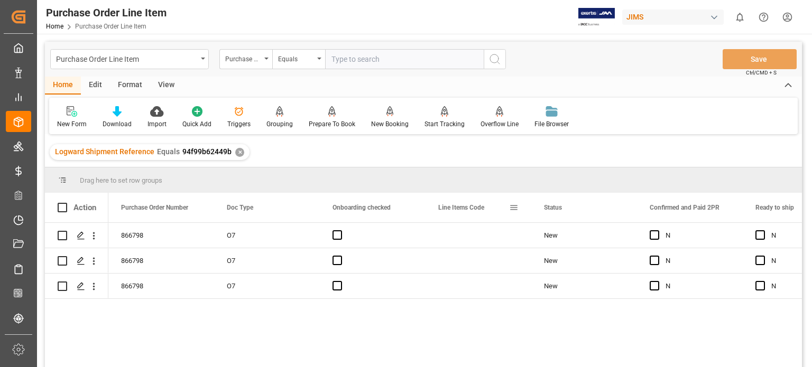
click at [513, 207] on span at bounding box center [514, 208] width 10 height 10
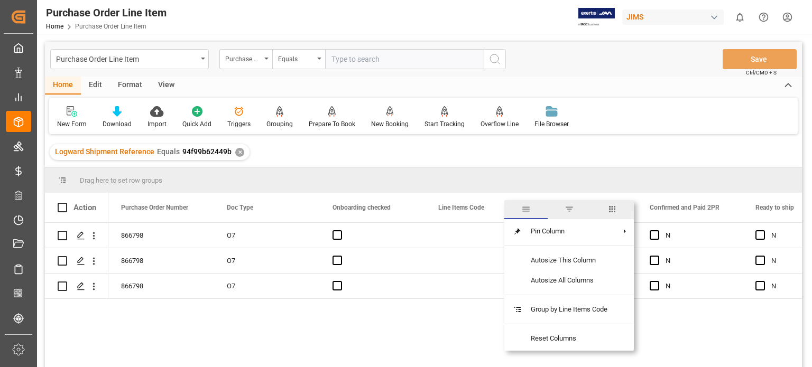
click at [615, 208] on span "columns" at bounding box center [613, 210] width 10 height 10
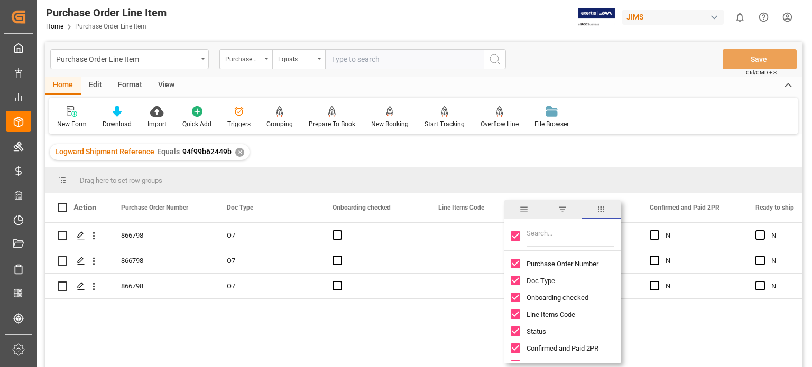
click at [517, 236] on input "Toggle Select All Columns" at bounding box center [516, 237] width 10 height 10
checkbox input "false"
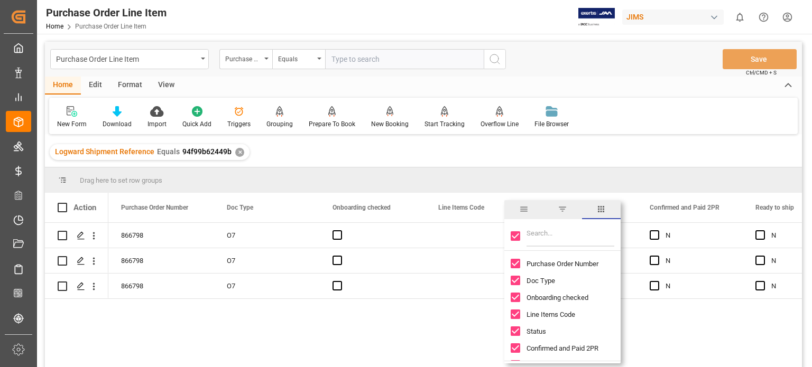
checkbox input "false"
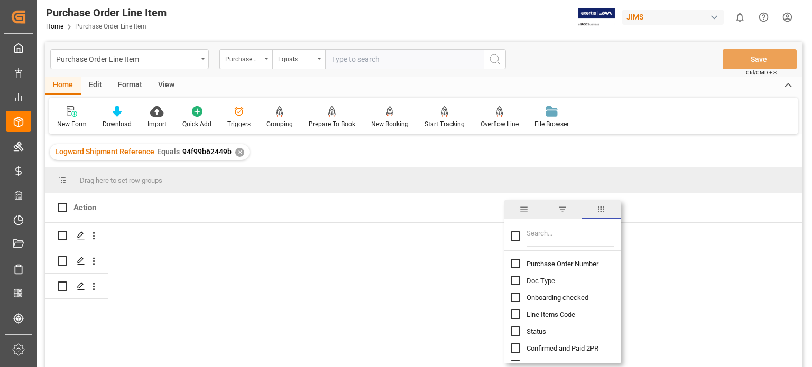
click at [537, 238] on input "Filter Columns Input" at bounding box center [571, 236] width 88 height 21
type input "incoterm"
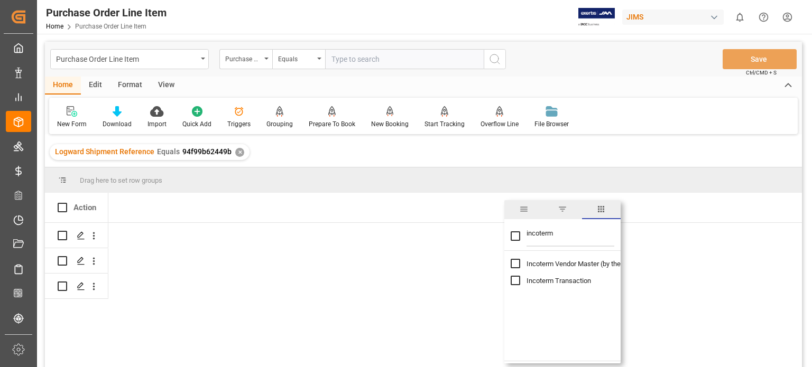
click at [513, 236] on input "Toggle Select All Columns" at bounding box center [516, 237] width 10 height 10
checkbox input "true"
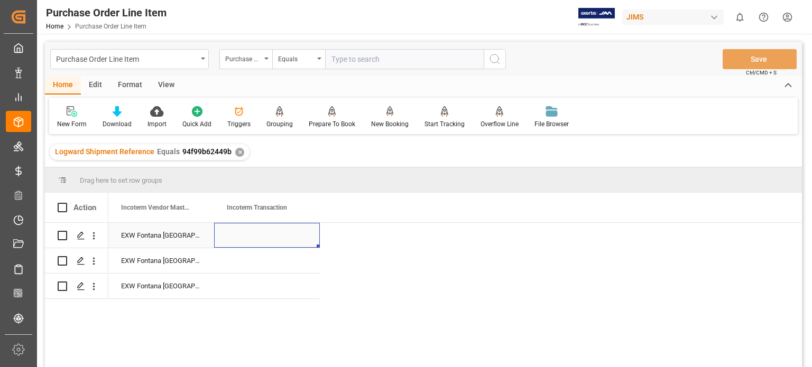
click at [247, 234] on div "Press SPACE to select this row." at bounding box center [267, 235] width 106 height 25
click at [255, 235] on div "Press SPACE to select this row." at bounding box center [267, 235] width 106 height 25
click at [264, 237] on div "Press SPACE to select this row." at bounding box center [267, 235] width 106 height 25
click at [264, 236] on div "Press SPACE to select this row." at bounding box center [267, 235] width 106 height 25
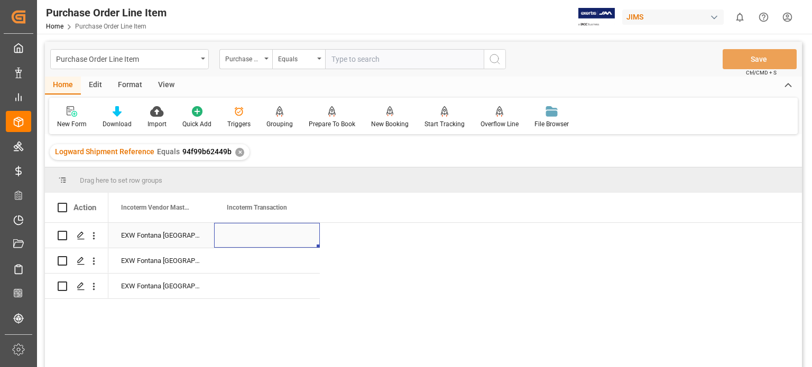
click at [264, 237] on div "Press SPACE to select this row." at bounding box center [267, 235] width 106 height 25
click at [256, 243] on input "Press SPACE to select this row." at bounding box center [267, 242] width 89 height 20
click at [117, 230] on div "EXW Fontana [GEOGRAPHIC_DATA] [GEOGRAPHIC_DATA]" at bounding box center [161, 235] width 106 height 25
drag, startPoint x: 190, startPoint y: 235, endPoint x: 137, endPoint y: 235, distance: 53.4
click at [137, 235] on div "EXW Fontana [GEOGRAPHIC_DATA] [GEOGRAPHIC_DATA]" at bounding box center [161, 235] width 106 height 25
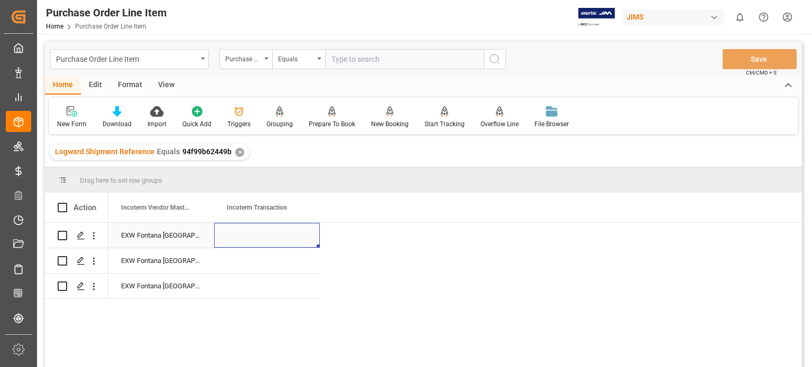
click at [237, 238] on div "Press SPACE to select this row." at bounding box center [267, 235] width 106 height 25
click at [258, 238] on div "Press SPACE to select this row." at bounding box center [267, 235] width 106 height 25
click at [254, 241] on input "Press SPACE to select this row." at bounding box center [267, 242] width 89 height 20
paste input "EXW Fontana [GEOGRAPHIC_DATA] [GEOGRAPHIC_DATA]"
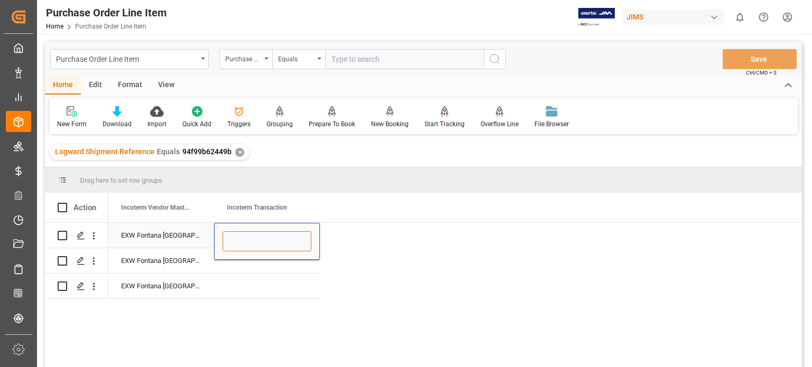
type input "EXW Fontana [GEOGRAPHIC_DATA] [GEOGRAPHIC_DATA]"
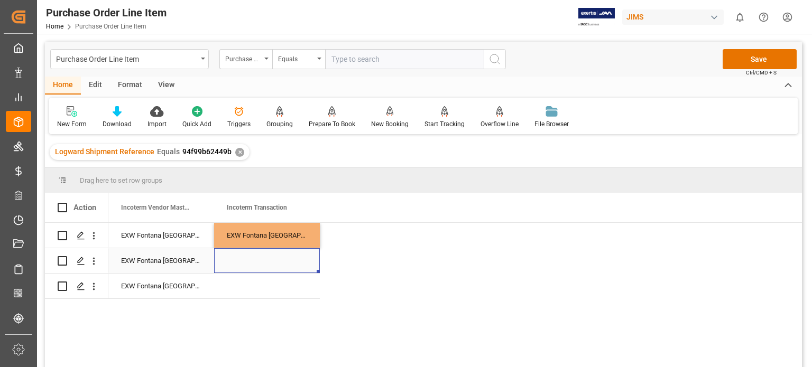
click at [255, 266] on div "Press SPACE to select this row." at bounding box center [267, 261] width 106 height 25
click at [258, 235] on div "EXW Fontana [GEOGRAPHIC_DATA] [GEOGRAPHIC_DATA]" at bounding box center [267, 235] width 106 height 25
drag, startPoint x: 319, startPoint y: 245, endPoint x: 323, endPoint y: 296, distance: 50.3
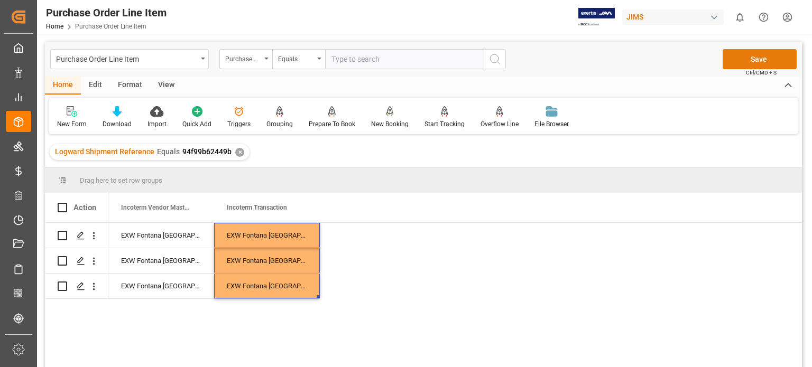
click at [766, 59] on button "Save" at bounding box center [760, 59] width 74 height 20
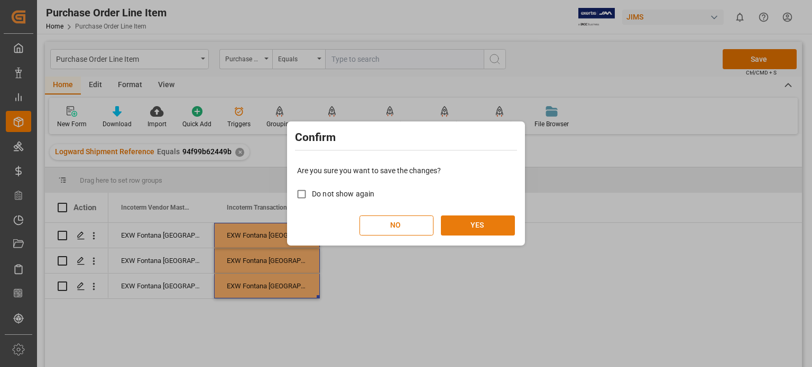
click at [476, 225] on button "YES" at bounding box center [478, 226] width 74 height 20
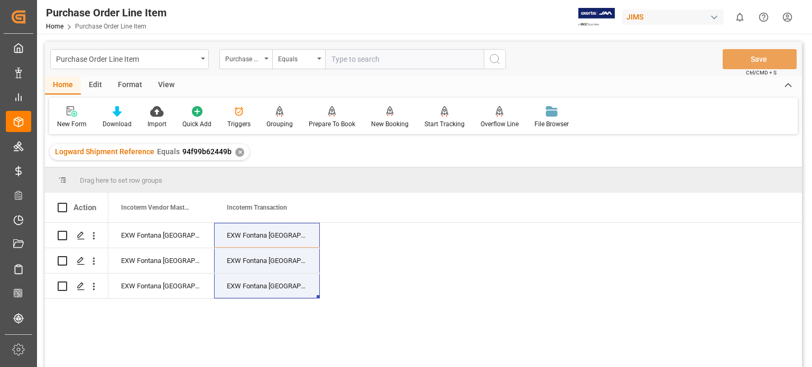
click at [169, 79] on div "View" at bounding box center [166, 86] width 32 height 18
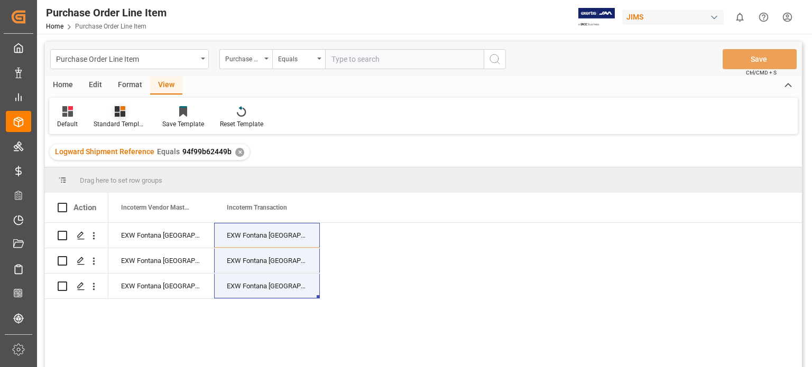
click at [117, 113] on icon at bounding box center [120, 111] width 11 height 11
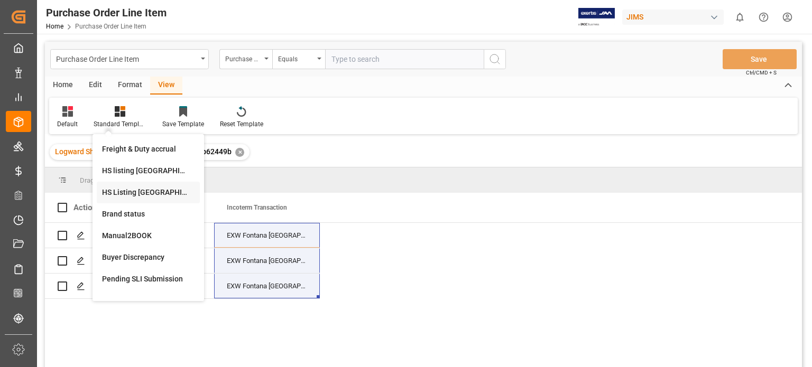
click at [144, 191] on div "HS Listing CANADA" at bounding box center [148, 192] width 93 height 11
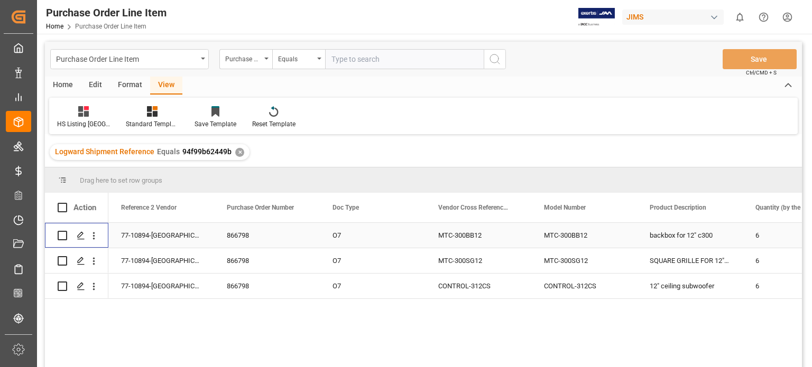
click at [64, 232] on input "Press Space to toggle row selection (unchecked)" at bounding box center [63, 236] width 10 height 10
checkbox input "true"
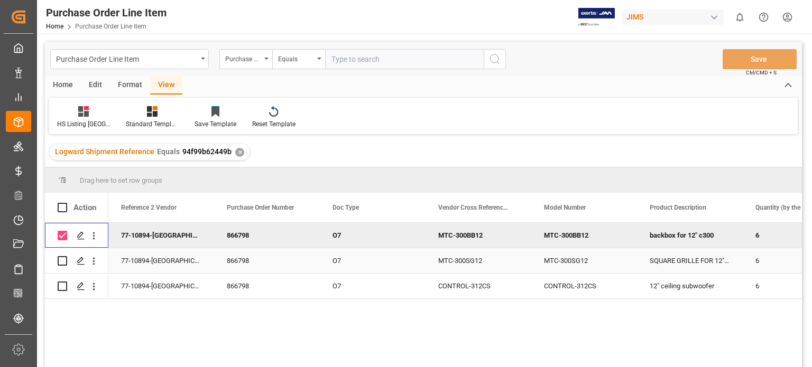
click at [64, 258] on input "Press Space to toggle row selection (unchecked)" at bounding box center [63, 261] width 10 height 10
checkbox input "true"
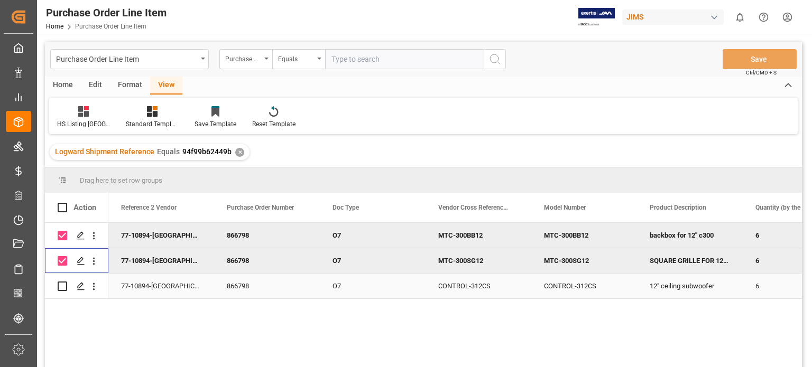
click at [61, 287] on input "Press Space to toggle row selection (unchecked)" at bounding box center [63, 287] width 10 height 10
checkbox input "true"
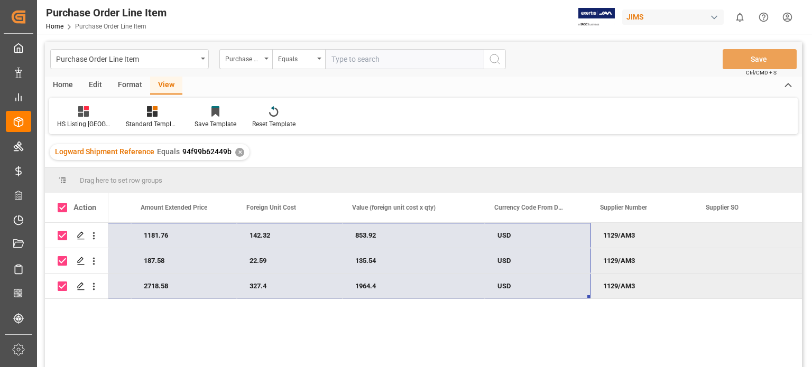
drag, startPoint x: 114, startPoint y: 233, endPoint x: 569, endPoint y: 285, distance: 457.7
click at [569, 285] on div "77-10894-US 6 196.9602 1181.76 142.32 853.92 USD 1129/AM3 6 31.2629 187.58 22.5…" at bounding box center [43, 261] width 1517 height 76
